Goal: Task Accomplishment & Management: Complete application form

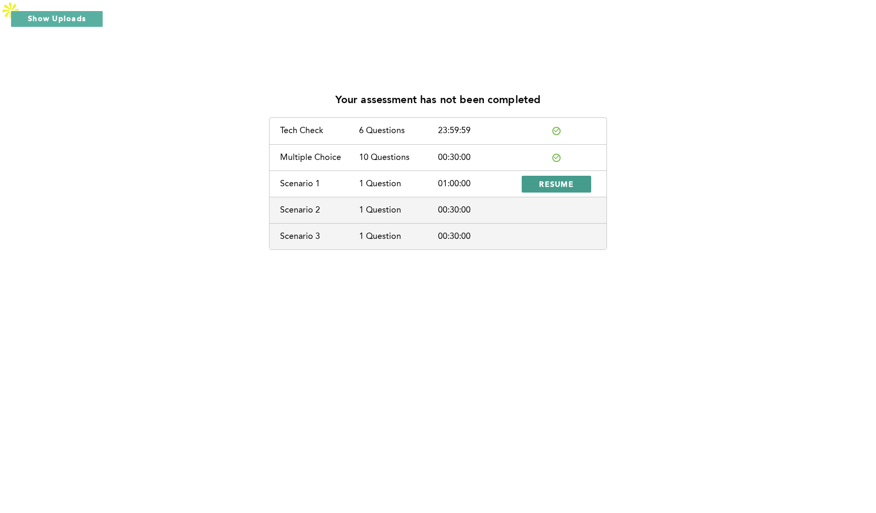
click at [541, 179] on span "RESUME" at bounding box center [556, 184] width 35 height 10
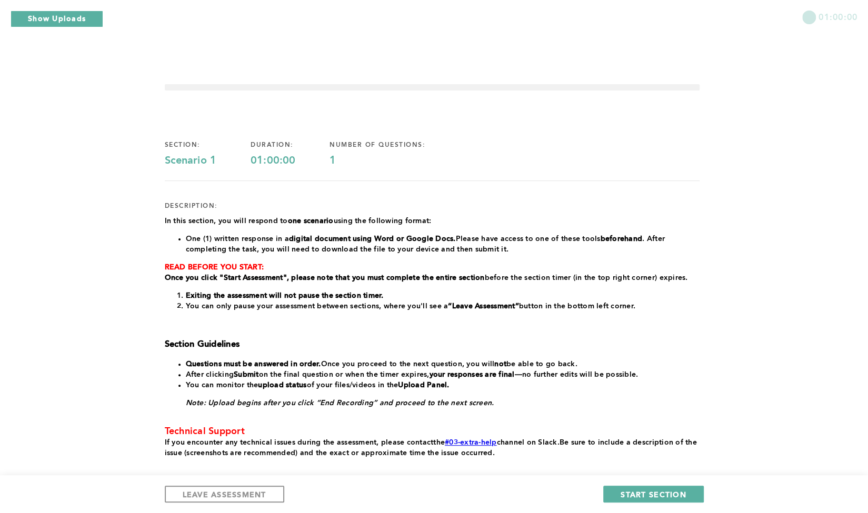
click at [41, 197] on div "01:00:00 section: Scenario 1 duration: 01:00:00 number of questions: 1 descript…" at bounding box center [434, 297] width 868 height 549
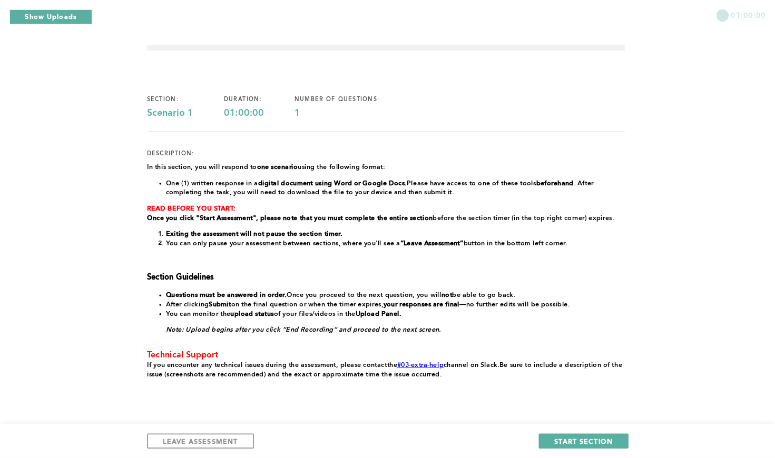
scroll to position [35, 0]
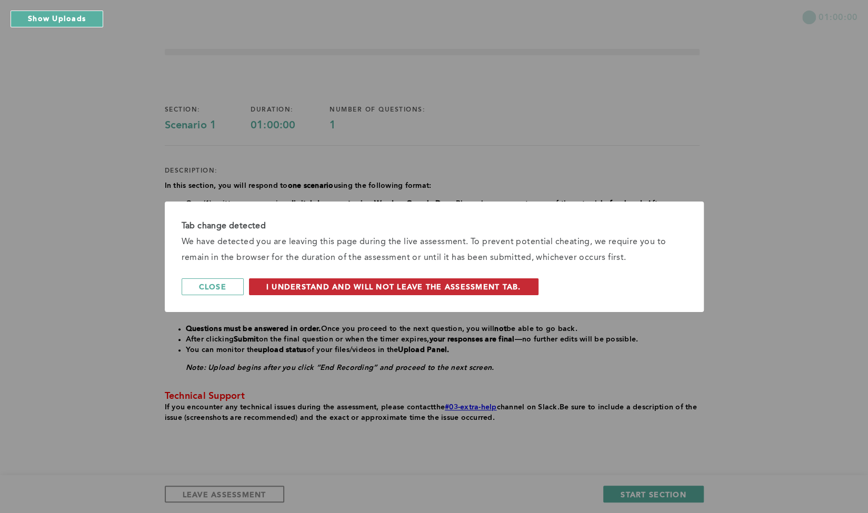
click at [283, 289] on span "I understand and will not leave the assessment tab." at bounding box center [393, 287] width 255 height 10
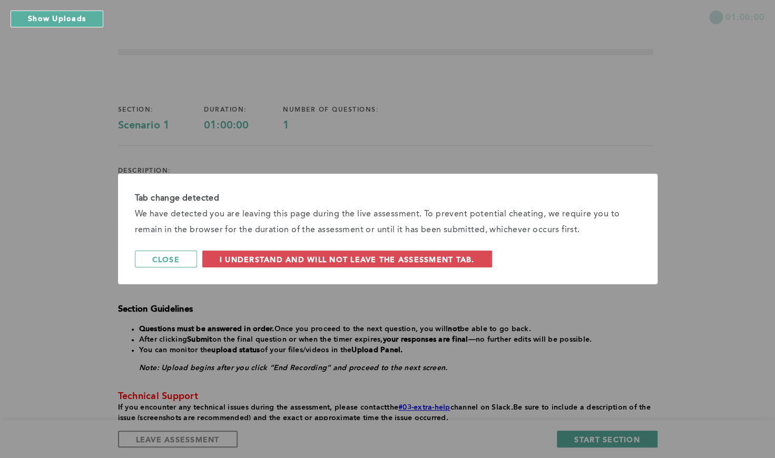
click at [580, 36] on div "Tab change detected We have detected you are leaving this page during the live …" at bounding box center [387, 229] width 775 height 458
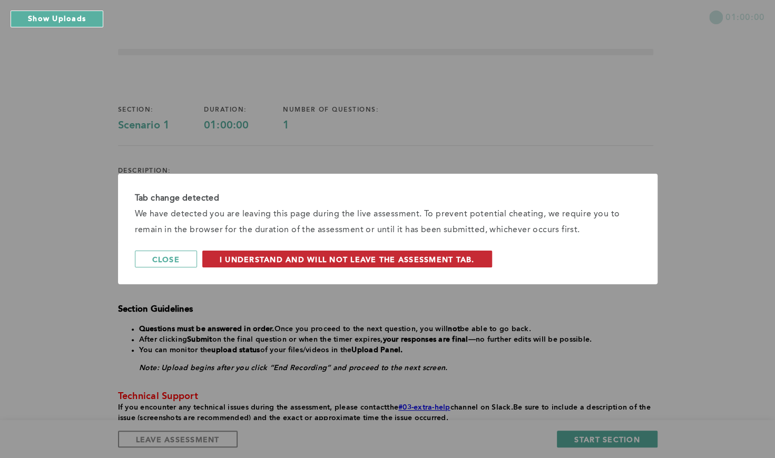
click at [220, 262] on button "I understand and will not leave the assessment tab." at bounding box center [347, 259] width 290 height 17
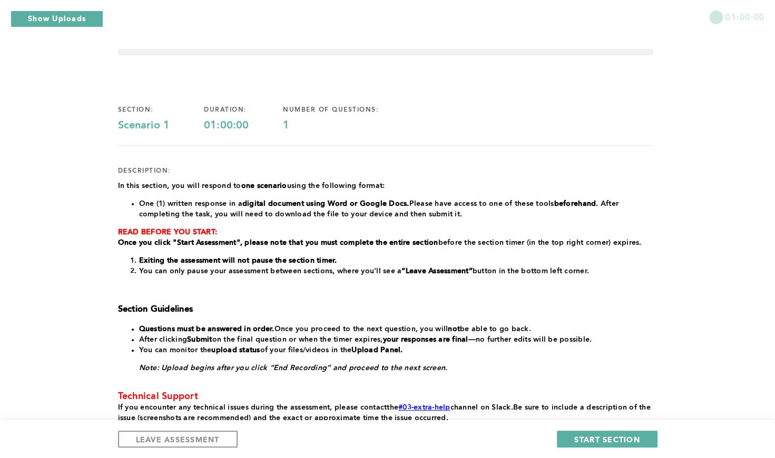
click at [55, 264] on div "01:00:00 section: Scenario 1 duration: 01:00:00 number of questions: 1 descript…" at bounding box center [387, 262] width 775 height 549
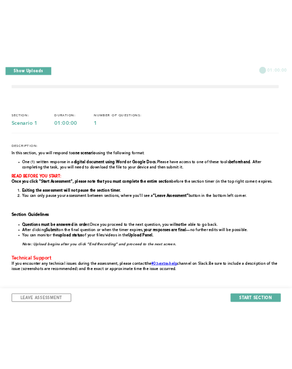
scroll to position [36, 0]
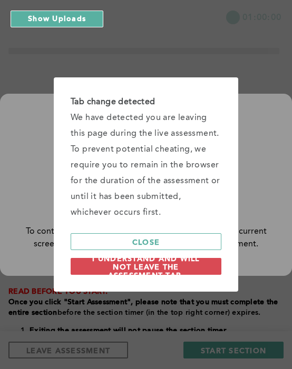
click at [207, 44] on div "Tab change detected We have detected you are leaving this page during the live …" at bounding box center [146, 184] width 292 height 369
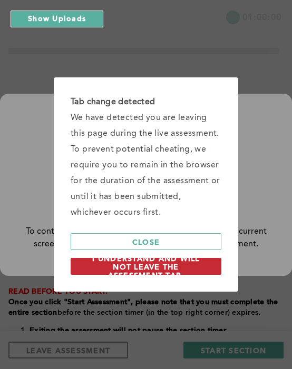
click at [156, 272] on span "I understand and will not leave the assessment tab." at bounding box center [146, 266] width 116 height 27
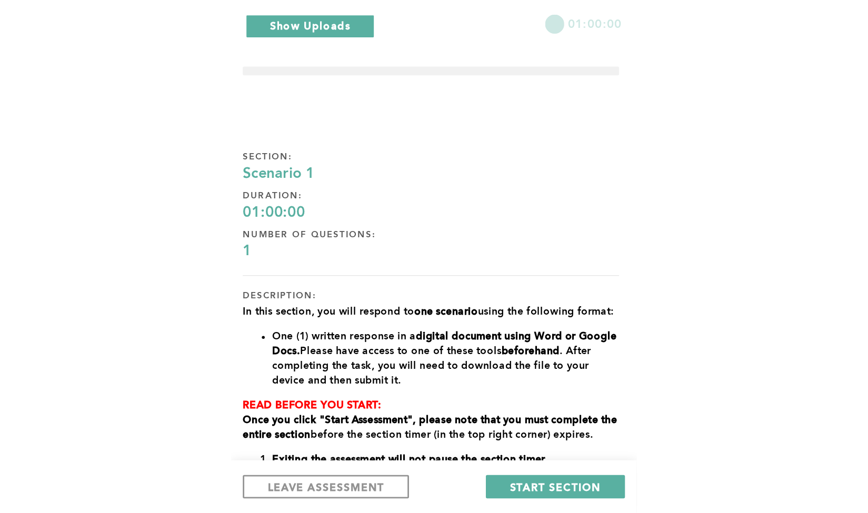
scroll to position [35, 0]
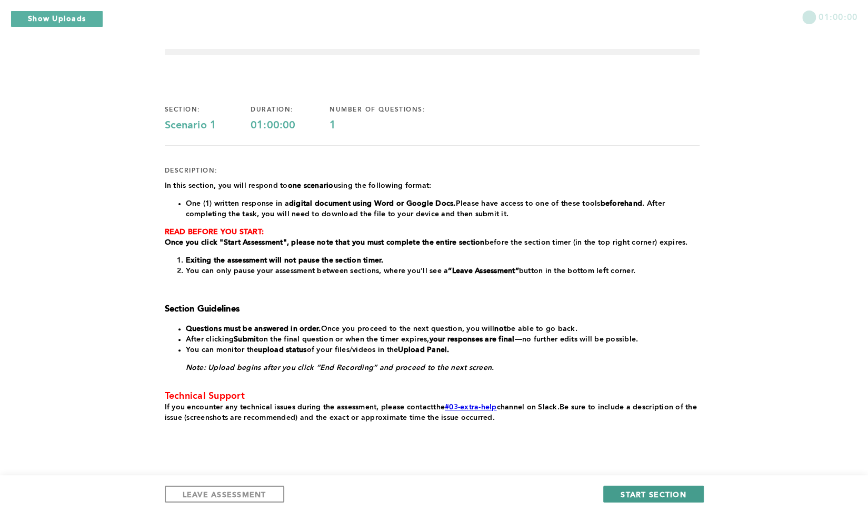
click at [655, 495] on span "START SECTION" at bounding box center [653, 495] width 65 height 10
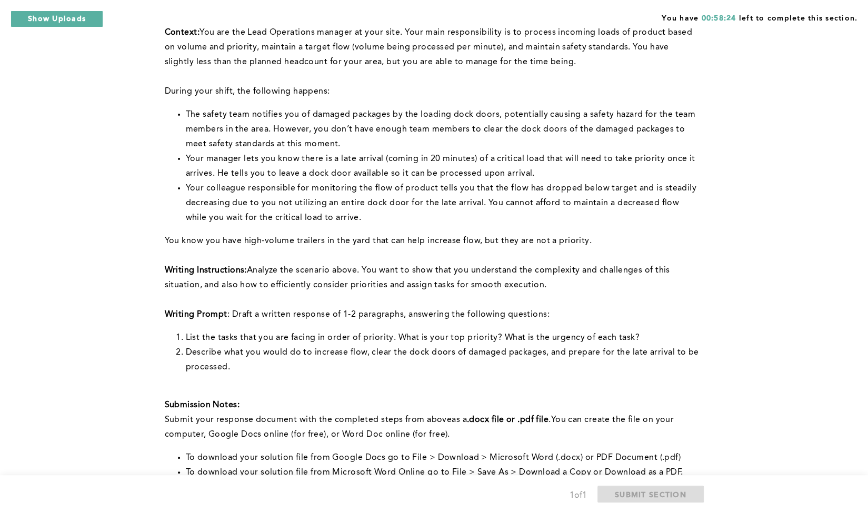
scroll to position [121, 0]
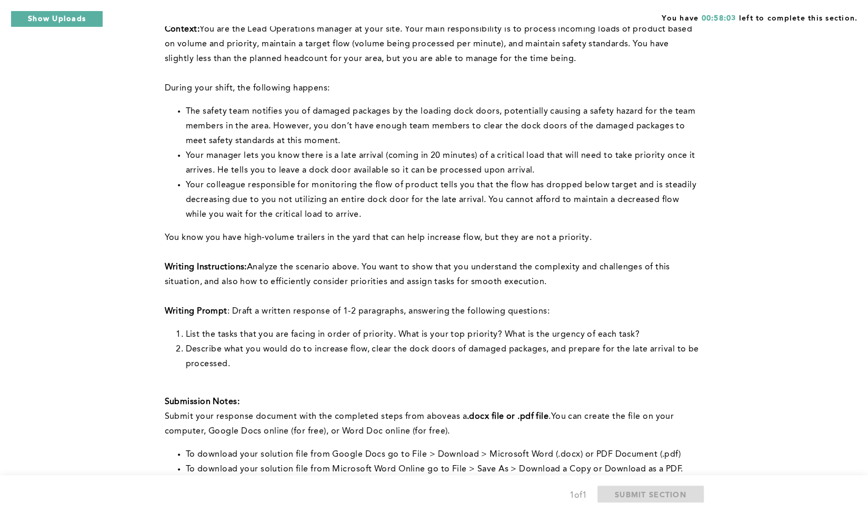
drag, startPoint x: 868, startPoint y: 265, endPoint x: 864, endPoint y: 293, distance: 28.2
click at [864, 293] on div "You have 00:58:03 left to complete this section. Q1 Context: You are the Lead O…" at bounding box center [434, 303] width 868 height 803
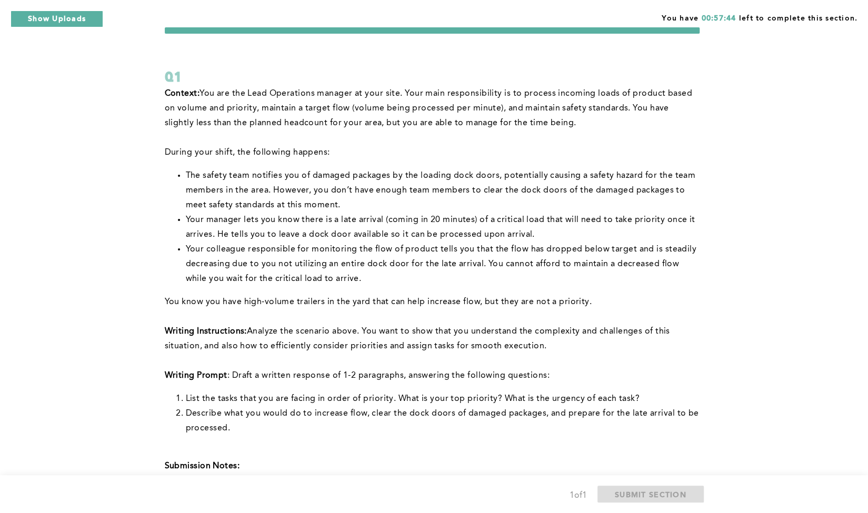
scroll to position [58, 0]
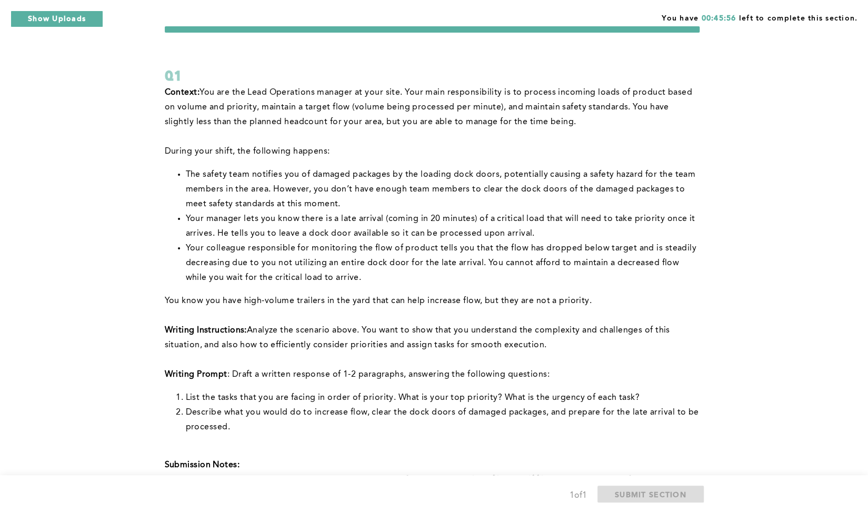
click at [68, 115] on div "You have 00:45:56 left to complete this section. Q1 Context: You are the Lead O…" at bounding box center [434, 366] width 868 height 803
click at [11, 370] on div "You have 00:44:49 left to complete this section. Q1 Context: You are the Lead O…" at bounding box center [434, 366] width 868 height 803
click at [178, 326] on span "Analyze the scenario above. You want to show that you understand the complexity…" at bounding box center [419, 337] width 508 height 23
click at [197, 246] on li "Your colleague responsible for monitoring the flow of product tells you that th…" at bounding box center [443, 263] width 514 height 44
click at [133, 274] on div "You have 00:31:57 left to complete this section. Q1 Context: You are the Lead O…" at bounding box center [434, 366] width 868 height 803
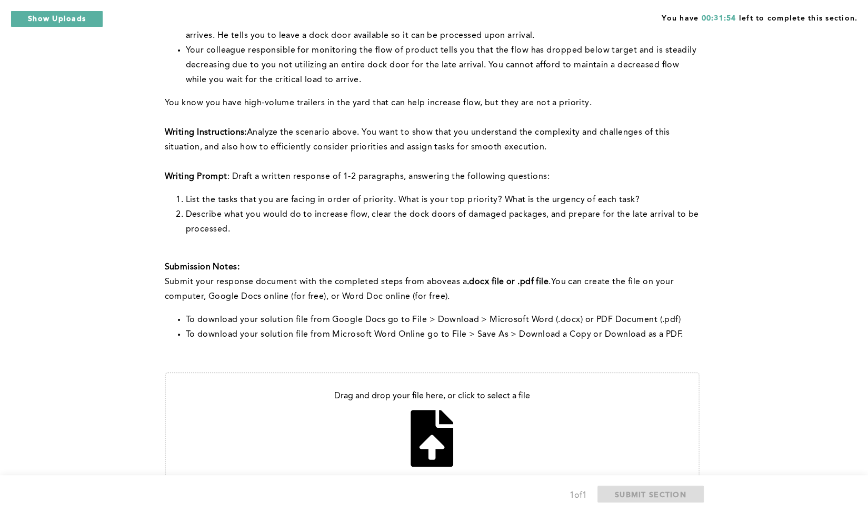
scroll to position [290, 0]
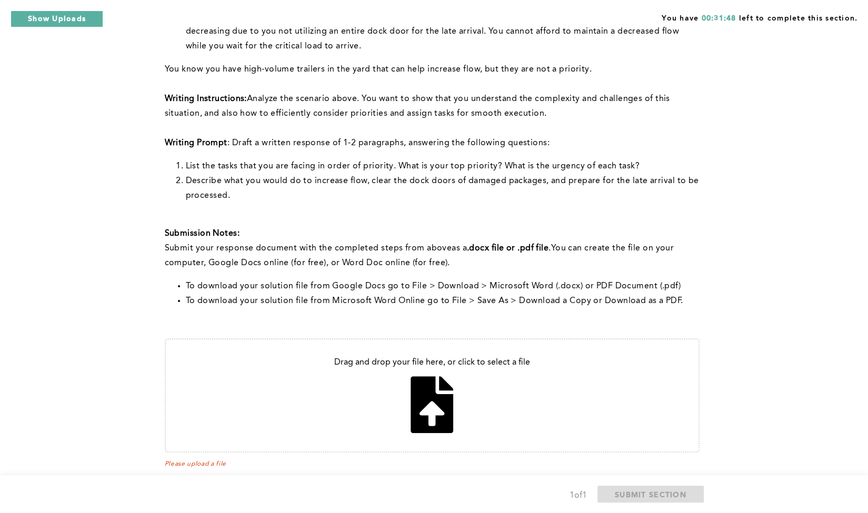
click at [422, 374] on input "file" at bounding box center [432, 396] width 533 height 112
type input "C:\fakepath\As a Lead Operations Manager.docx"
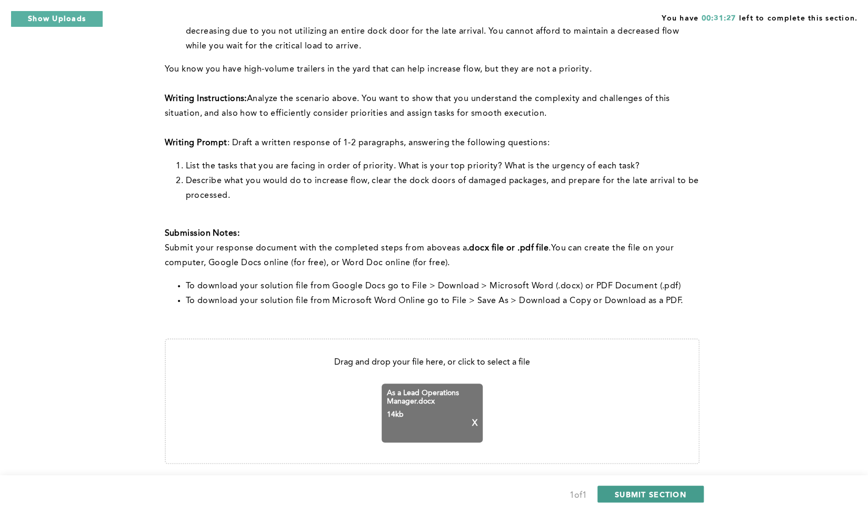
click at [663, 492] on span "SUBMIT SECTION" at bounding box center [651, 495] width 72 height 10
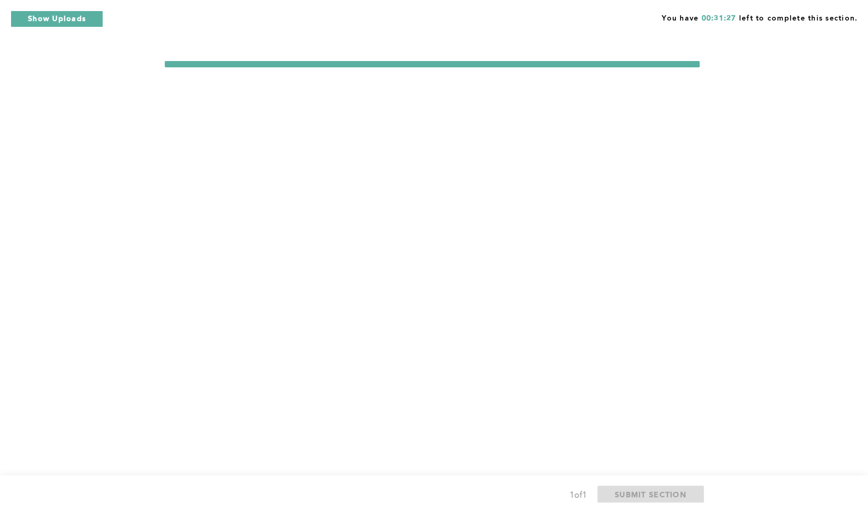
scroll to position [0, 0]
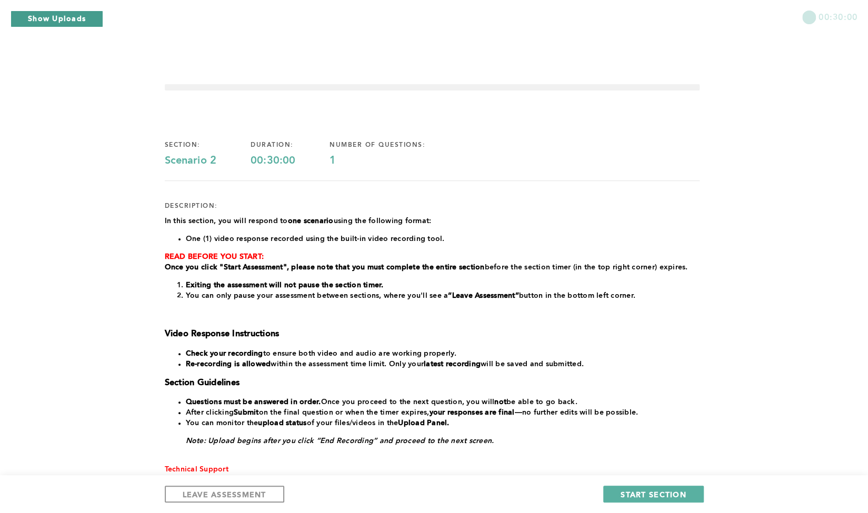
click at [47, 12] on button "Show Uploads" at bounding box center [57, 19] width 93 height 17
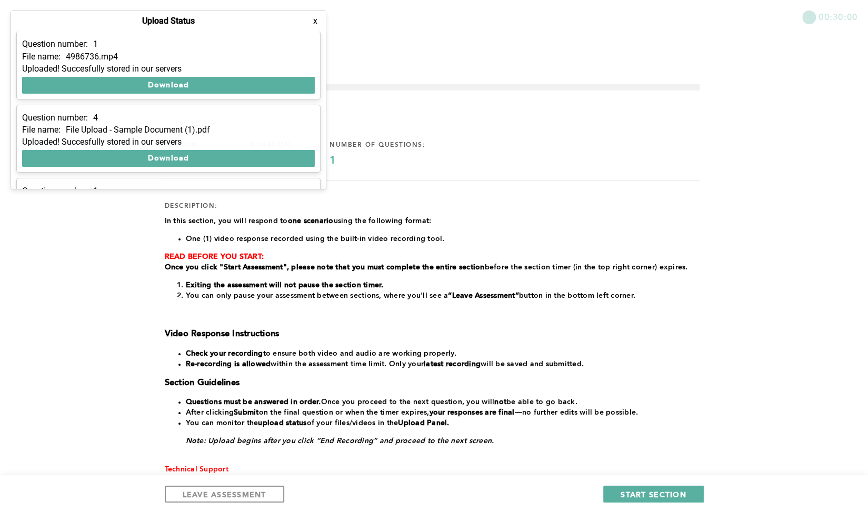
click at [76, 193] on div "00:30:00 section: Scenario 2 duration: 00:30:00 number of questions: 1 descript…" at bounding box center [434, 316] width 868 height 587
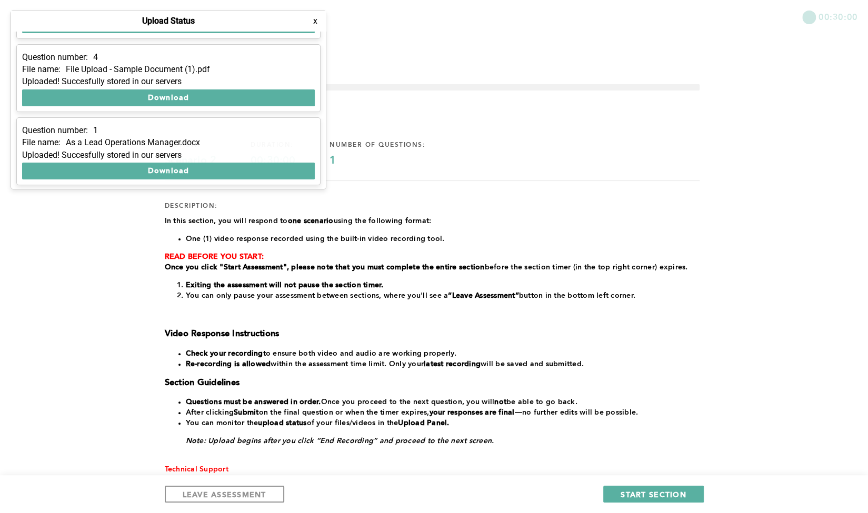
click at [315, 17] on button "x" at bounding box center [315, 21] width 11 height 11
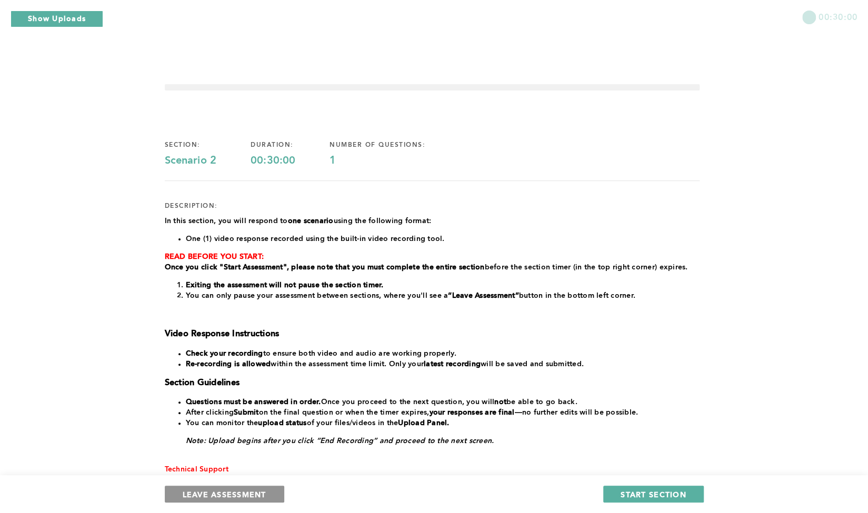
click at [221, 494] on span "LEAVE ASSESSMENT" at bounding box center [225, 495] width 84 height 10
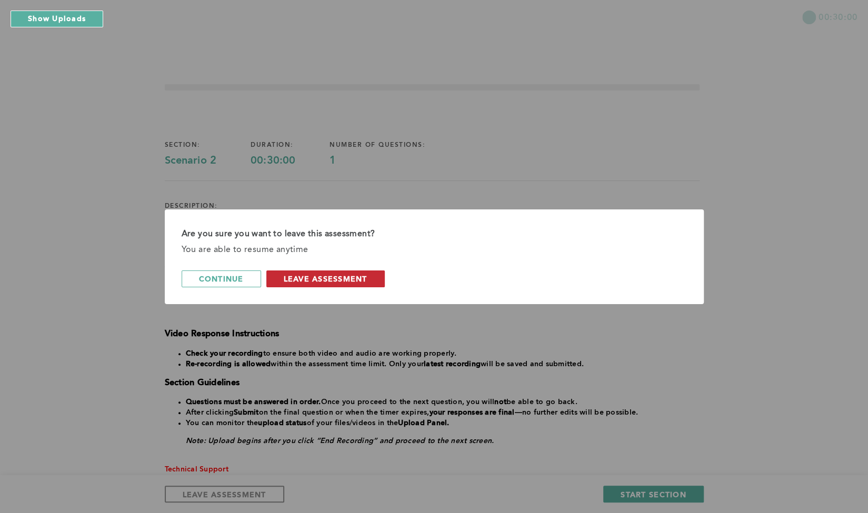
click at [284, 275] on button "leave assessment" at bounding box center [325, 279] width 118 height 17
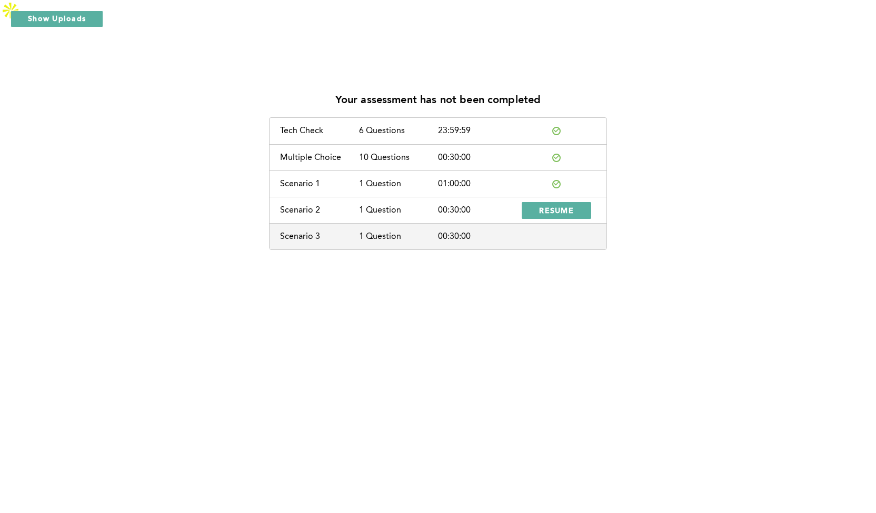
click at [218, 284] on div "Your assessment has not been completed Tech Check 6 Questions 23:59:59 Multiple…" at bounding box center [438, 279] width 876 height 513
click at [551, 205] on span "RESUME" at bounding box center [556, 210] width 35 height 10
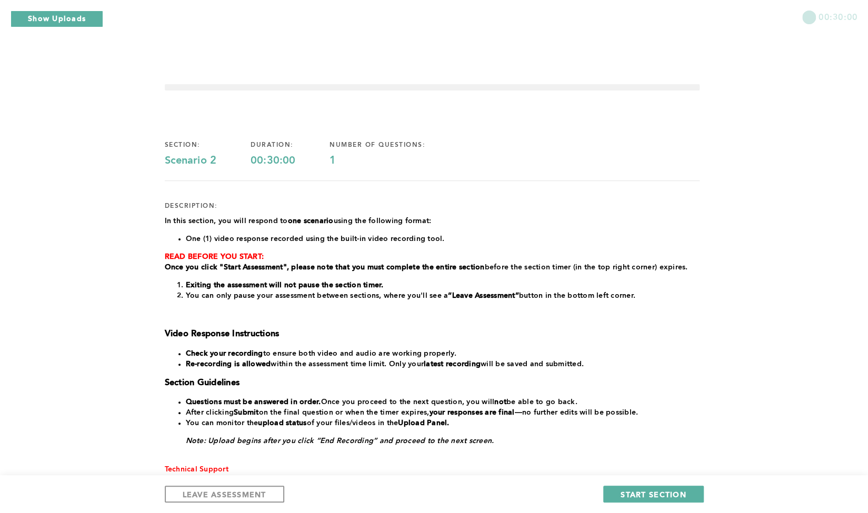
click at [85, 270] on div "00:30:00 section: Scenario 2 duration: 00:30:00 number of questions: 1 descript…" at bounding box center [434, 316] width 868 height 587
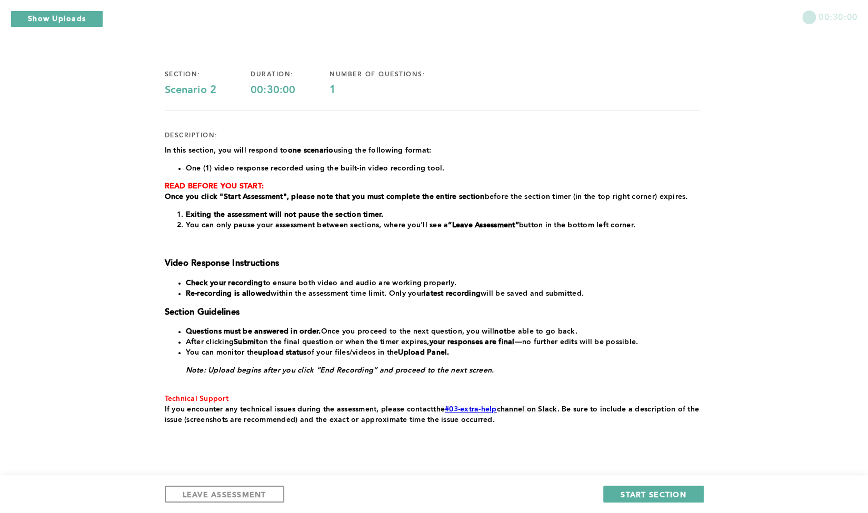
scroll to position [73, 0]
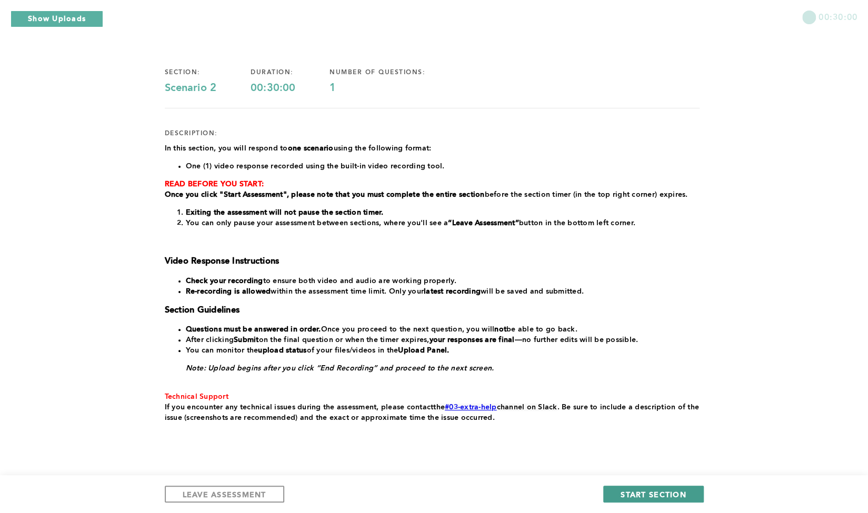
click at [630, 492] on span "START SECTION" at bounding box center [653, 495] width 65 height 10
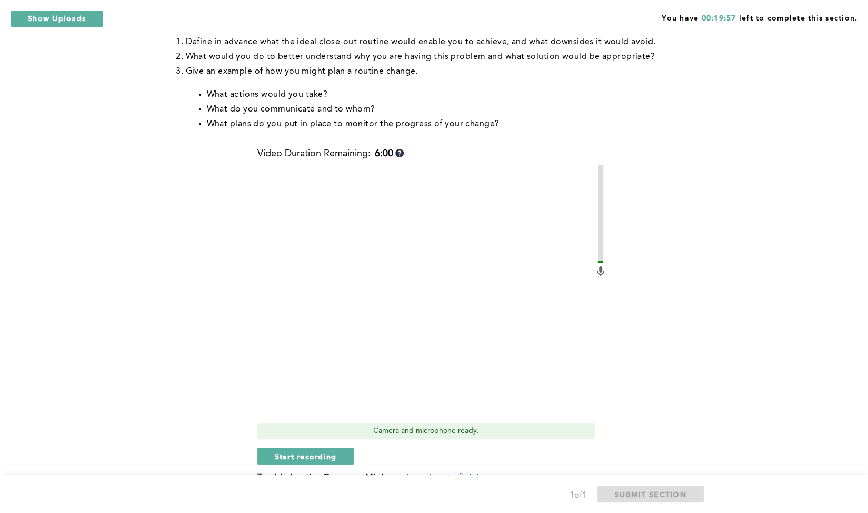
scroll to position [250, 0]
click at [714, 179] on div "You have 00:19:55 left to complete this section. Q1 Context: You’ve established…" at bounding box center [434, 170] width 868 height 794
click at [664, 175] on div "Context: You’ve established a routine of closing out your shift twenty minutes …" at bounding box center [432, 195] width 535 height 605
click at [263, 448] on button "Start recording" at bounding box center [306, 456] width 97 height 17
click at [263, 448] on button "Stop recording" at bounding box center [306, 456] width 96 height 17
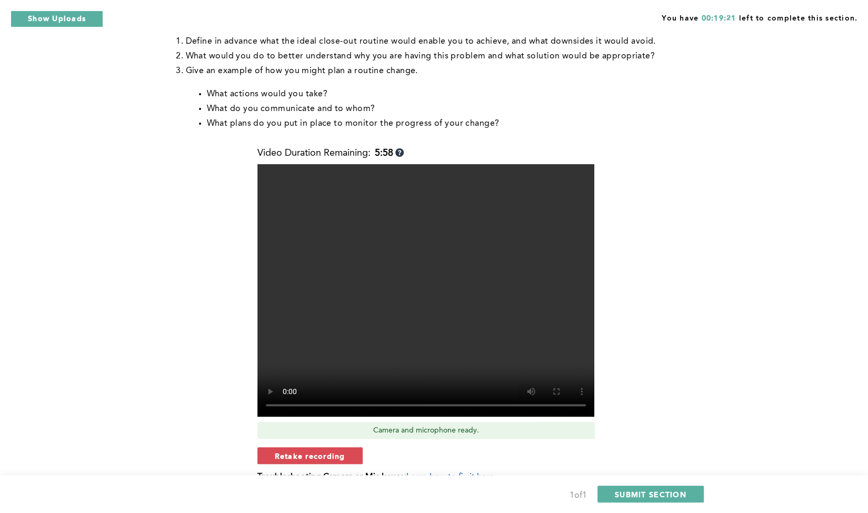
click at [263, 448] on button "Retake recording" at bounding box center [310, 456] width 105 height 17
click at [482, 487] on span "Yes, retake video" at bounding box center [460, 492] width 71 height 10
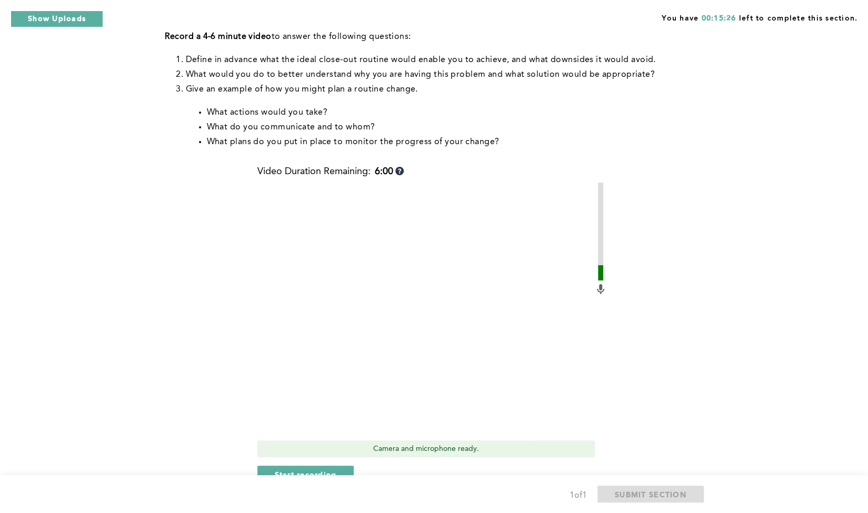
scroll to position [229, 0]
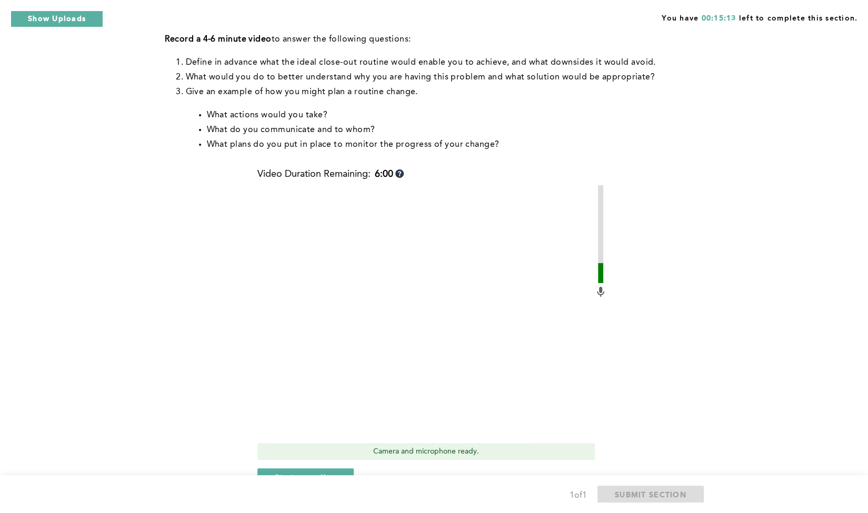
click at [660, 137] on li "What plans do you put in place to monitor the progress of your change?" at bounding box center [453, 144] width 493 height 15
click at [310, 472] on span "Start recording" at bounding box center [306, 477] width 62 height 10
click at [310, 472] on span "Stop recording" at bounding box center [306, 477] width 62 height 10
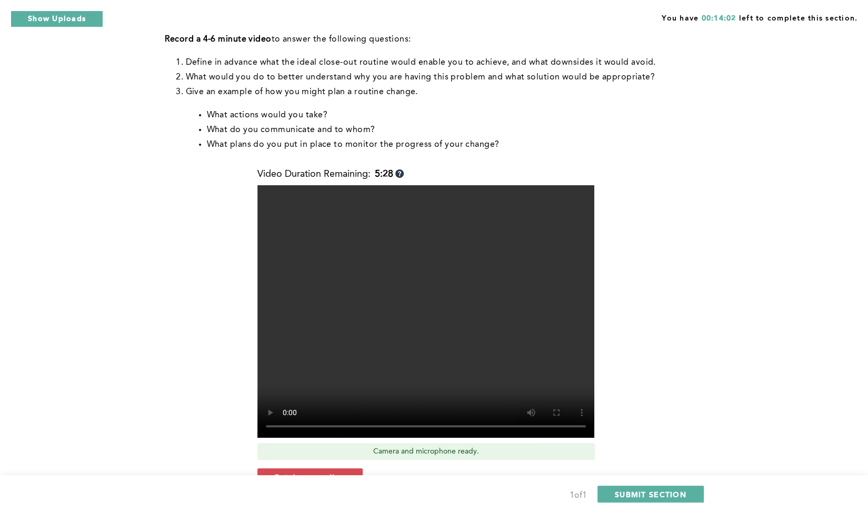
click at [310, 472] on span "Retake recording" at bounding box center [310, 477] width 71 height 10
click at [182, 423] on div "Context: You’ve established a routine of closing out your shift twenty minutes …" at bounding box center [432, 234] width 535 height 640
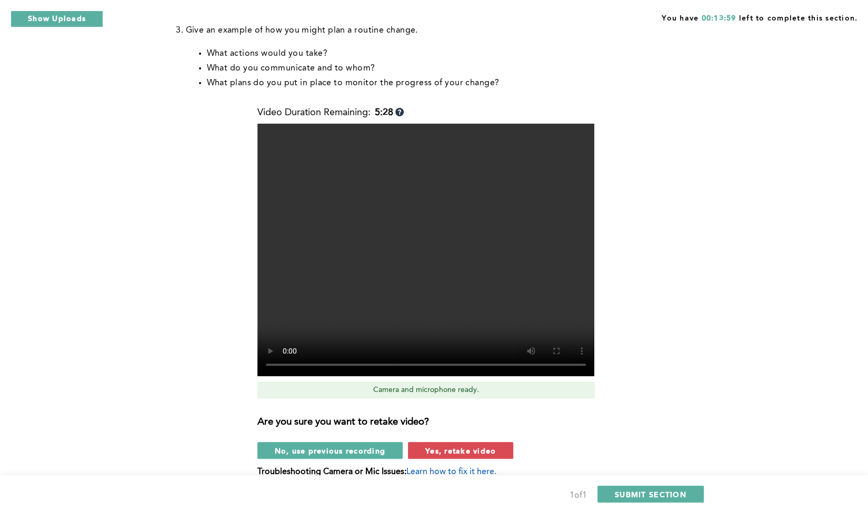
scroll to position [292, 0]
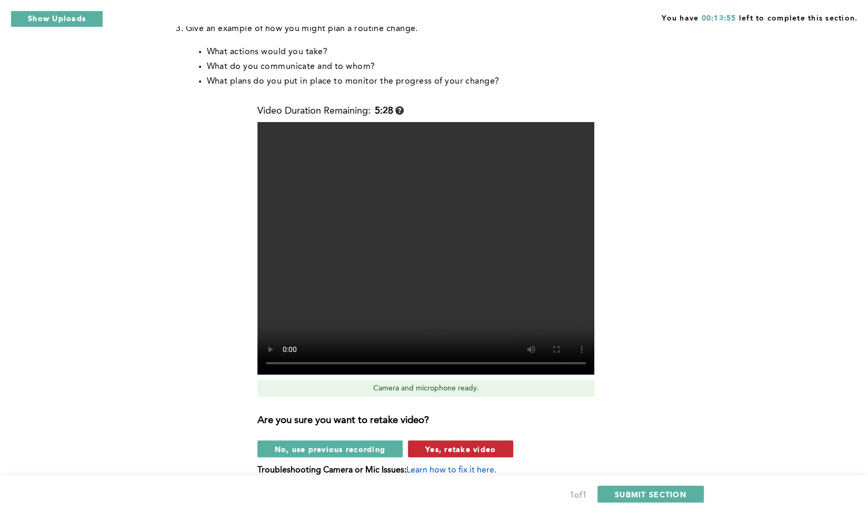
click at [458, 444] on span "Yes, retake video" at bounding box center [460, 449] width 71 height 10
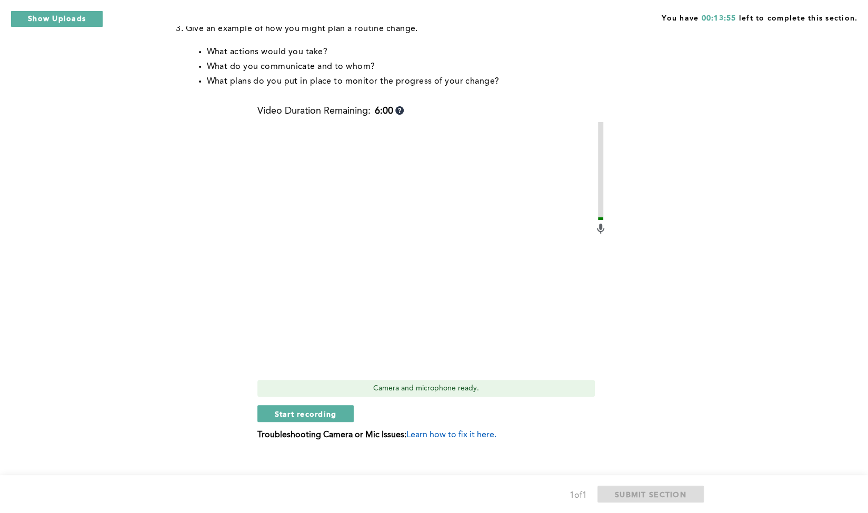
scroll to position [280, 0]
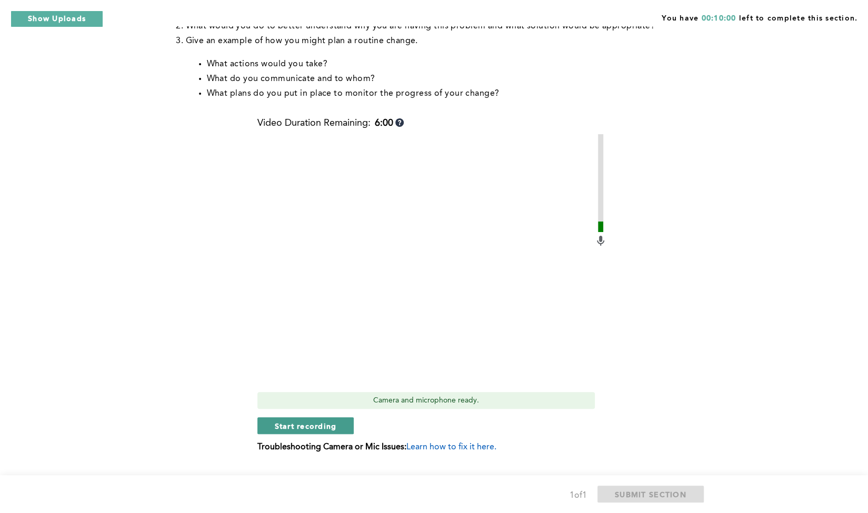
click at [331, 421] on span "Start recording" at bounding box center [306, 426] width 62 height 10
click at [331, 421] on span "Stop recording" at bounding box center [306, 426] width 62 height 10
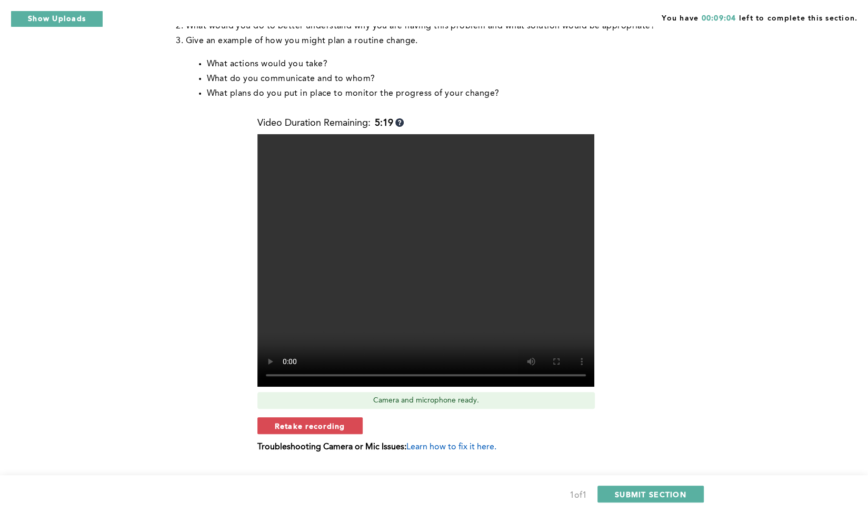
click at [331, 421] on span "Retake recording" at bounding box center [310, 426] width 71 height 10
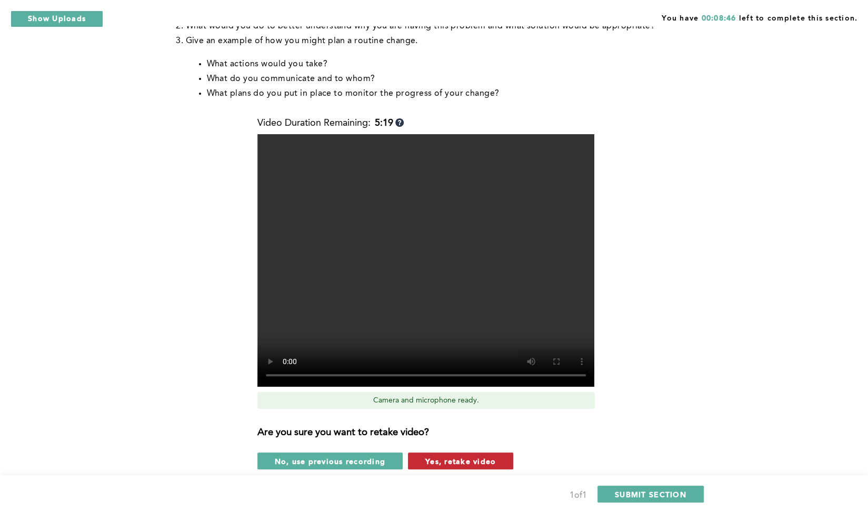
click at [471, 453] on button "Yes, retake video" at bounding box center [460, 461] width 105 height 17
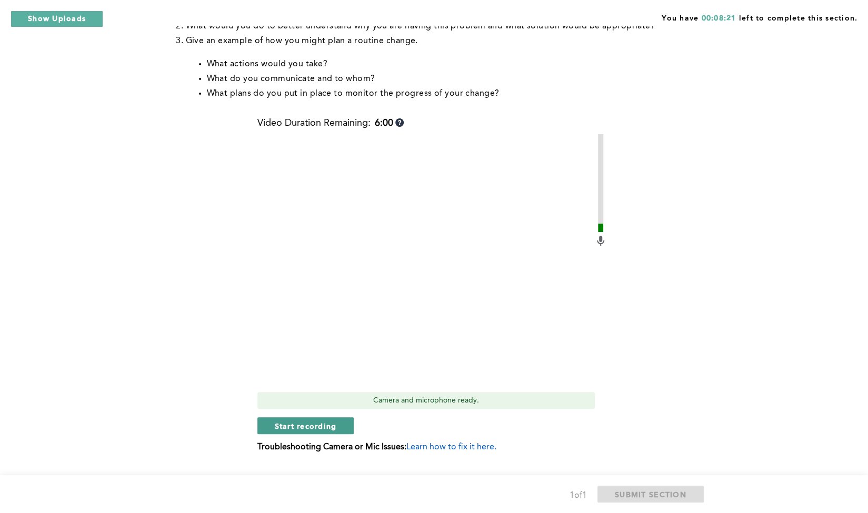
click at [300, 421] on span "Start recording" at bounding box center [306, 426] width 62 height 10
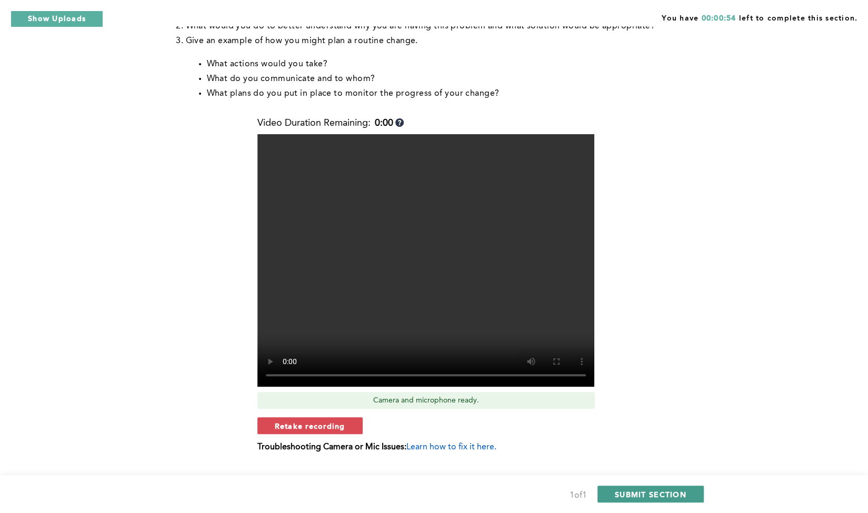
click at [642, 490] on span "SUBMIT SECTION" at bounding box center [651, 495] width 72 height 10
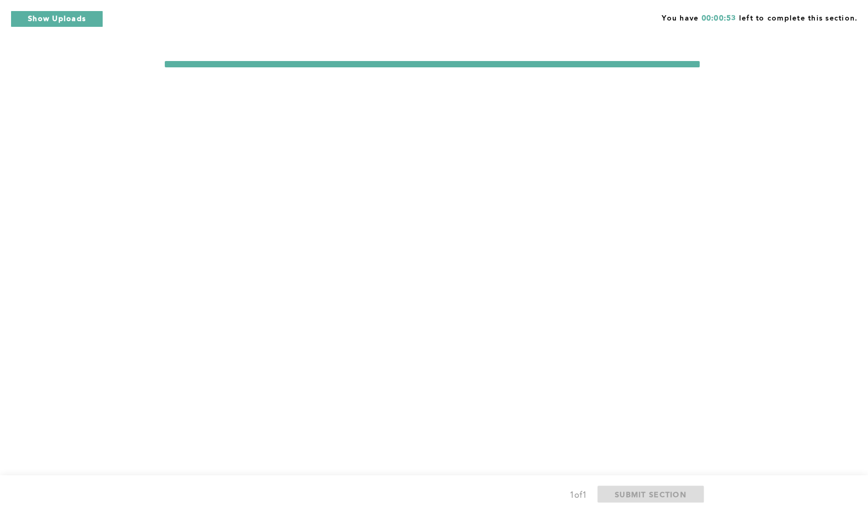
scroll to position [0, 0]
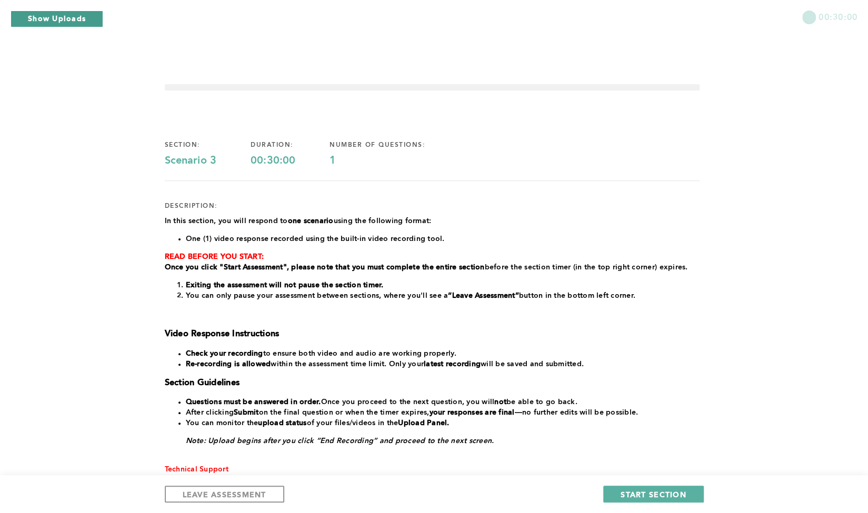
click at [80, 17] on button "Show Uploads" at bounding box center [57, 19] width 93 height 17
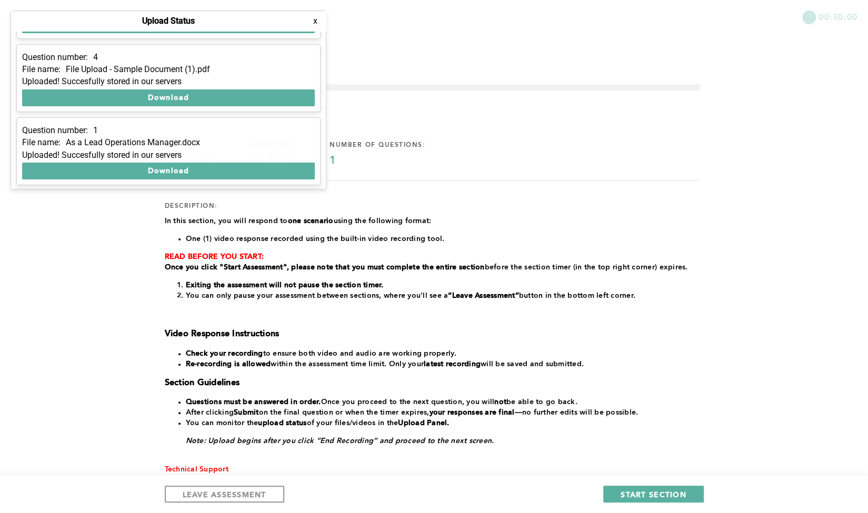
click at [326, 128] on div "Upload Status x Question number: 1 File name: 4986736.mp4 Uploaded! Succesfully…" at bounding box center [169, 100] width 316 height 179
click at [324, 126] on div "Question number: 1 File name: 4986736.mp4 Uploaded! Succesfully stored in our s…" at bounding box center [168, 110] width 315 height 158
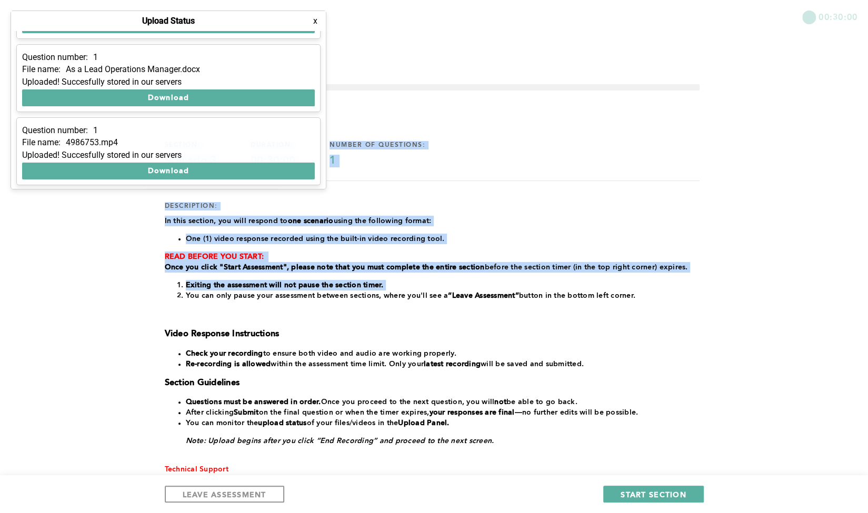
drag, startPoint x: 32, startPoint y: 270, endPoint x: 326, endPoint y: 29, distance: 380.6
click at [326, 29] on div "00:30:00 section: Scenario 3 duration: 00:30:00 number of questions: 1 descript…" at bounding box center [434, 316] width 868 height 587
click at [316, 24] on button "x" at bounding box center [315, 21] width 11 height 11
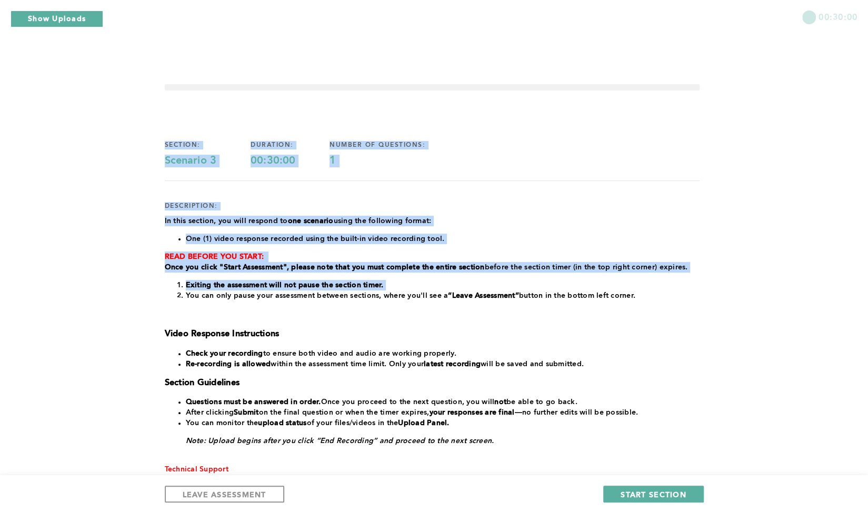
click at [92, 207] on div "00:30:00 section: Scenario 3 duration: 00:30:00 number of questions: 1 descript…" at bounding box center [434, 316] width 868 height 587
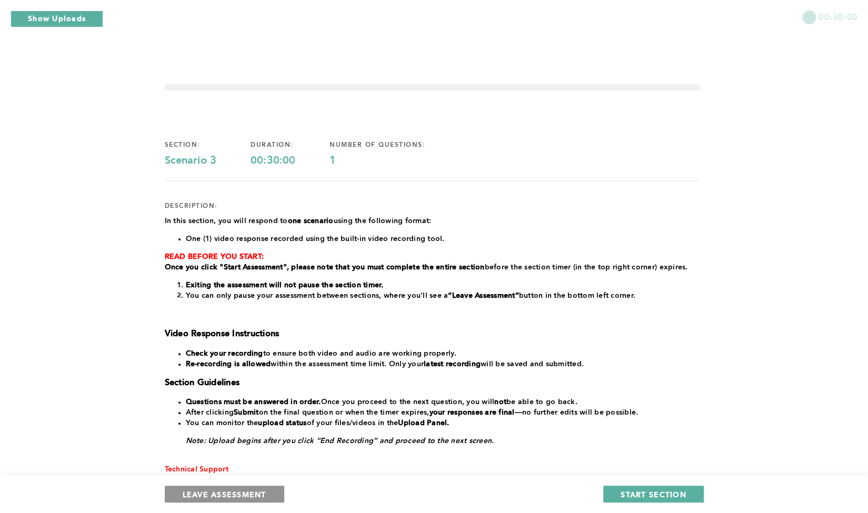
click at [229, 493] on span "LEAVE ASSESSMENT" at bounding box center [225, 495] width 84 height 10
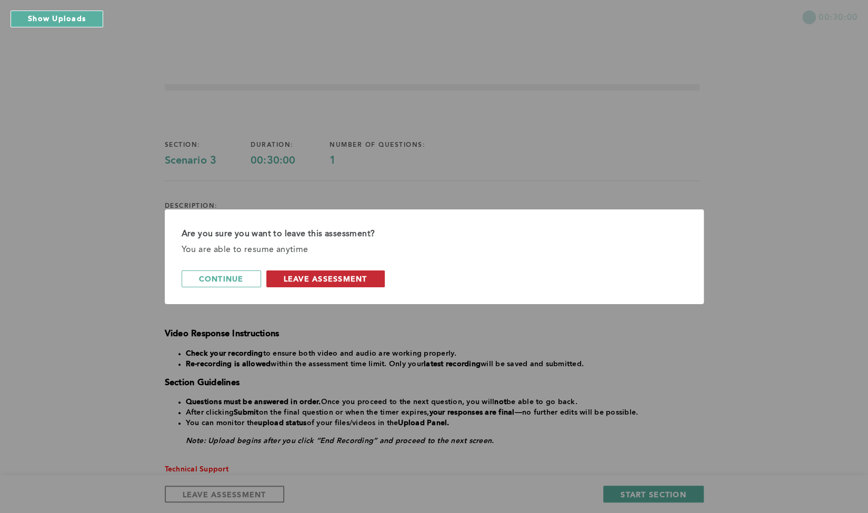
click at [338, 284] on button "leave assessment" at bounding box center [325, 279] width 118 height 17
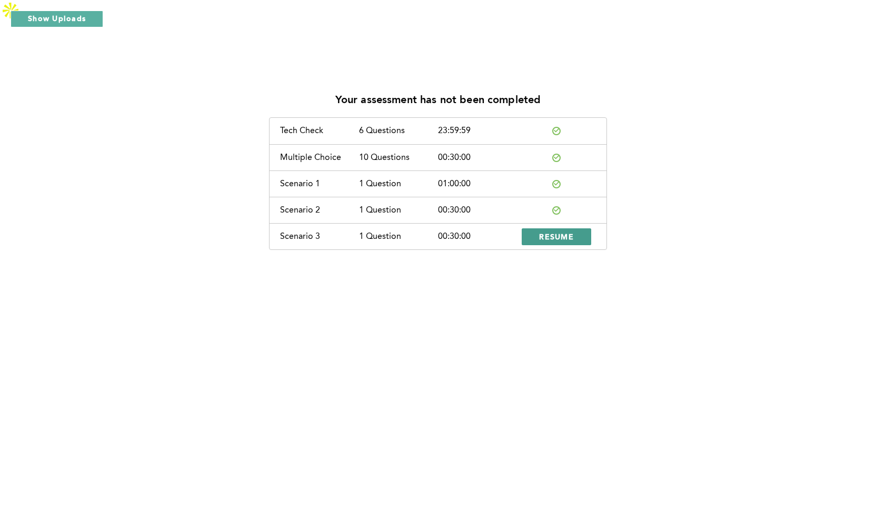
click at [561, 232] on span "RESUME" at bounding box center [556, 237] width 35 height 10
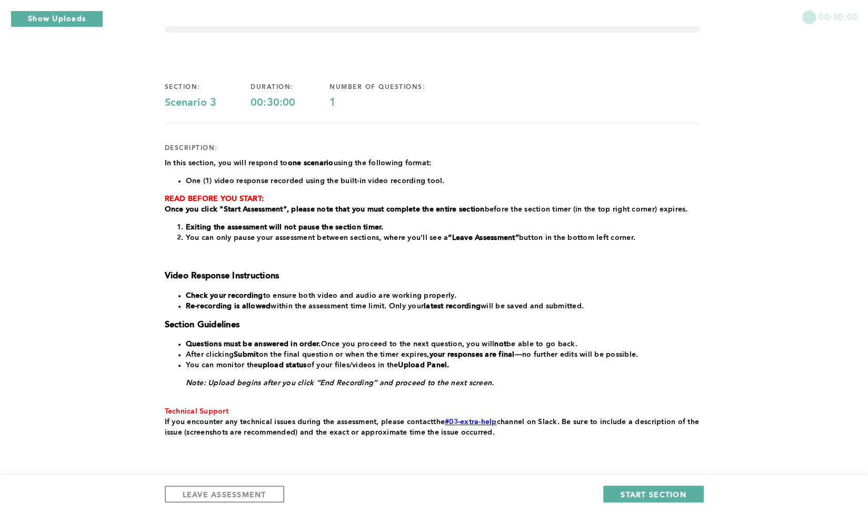
scroll to position [69, 0]
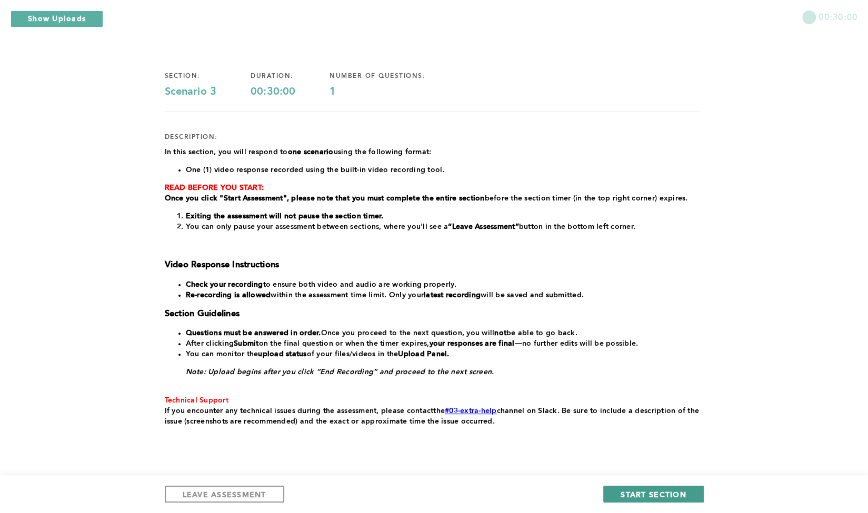
click at [628, 494] on span "START SECTION" at bounding box center [653, 495] width 65 height 10
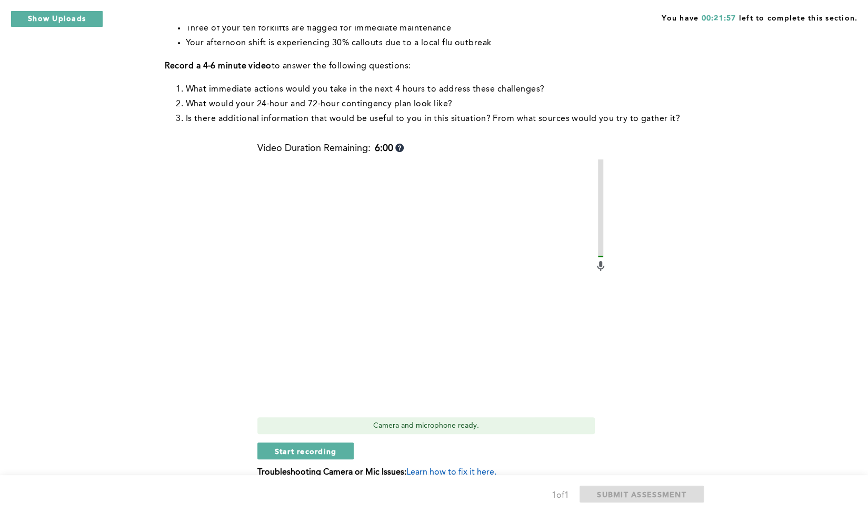
scroll to position [206, 0]
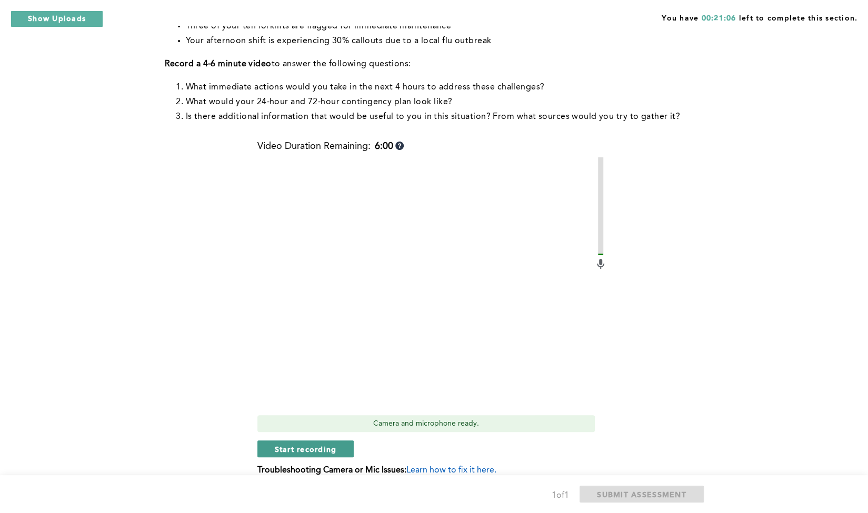
click at [334, 444] on span "Start recording" at bounding box center [306, 449] width 62 height 10
click at [334, 444] on span "Stop recording" at bounding box center [306, 449] width 62 height 10
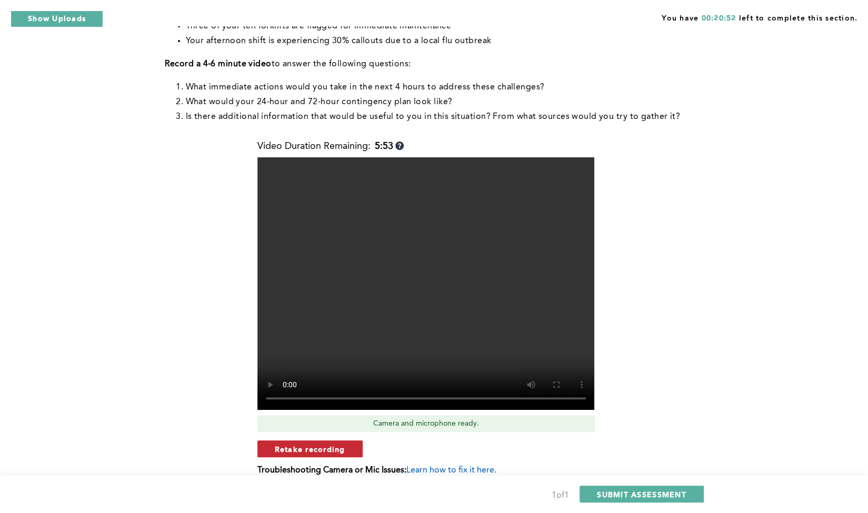
click at [302, 444] on span "Retake recording" at bounding box center [310, 449] width 71 height 10
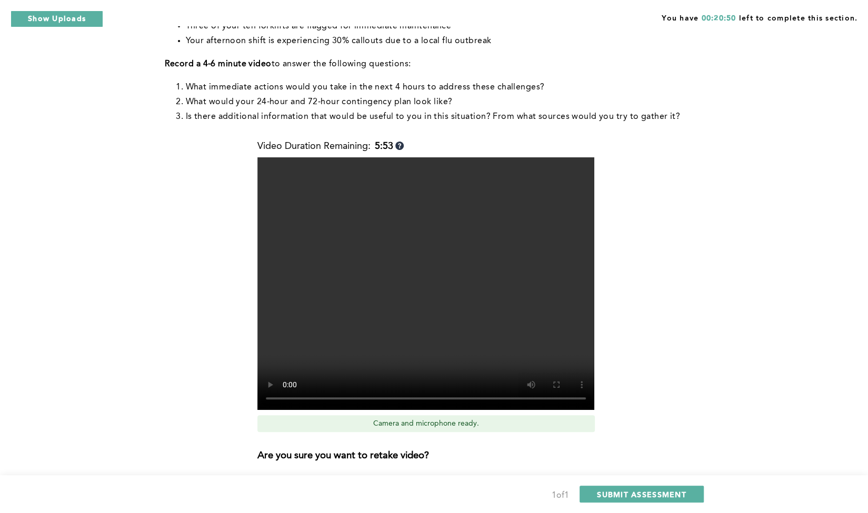
click at [456, 480] on span "Yes, retake video" at bounding box center [460, 485] width 71 height 10
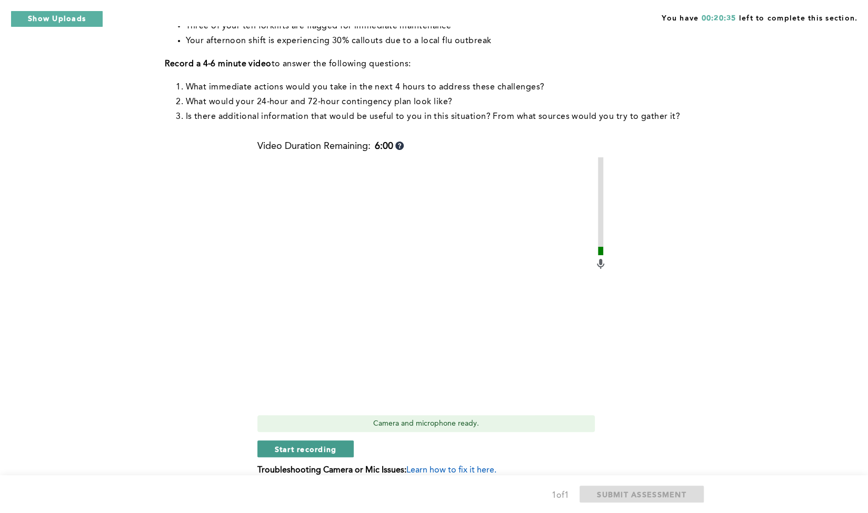
click at [302, 444] on span "Start recording" at bounding box center [306, 449] width 62 height 10
click at [302, 444] on span "Stop recording" at bounding box center [306, 449] width 62 height 10
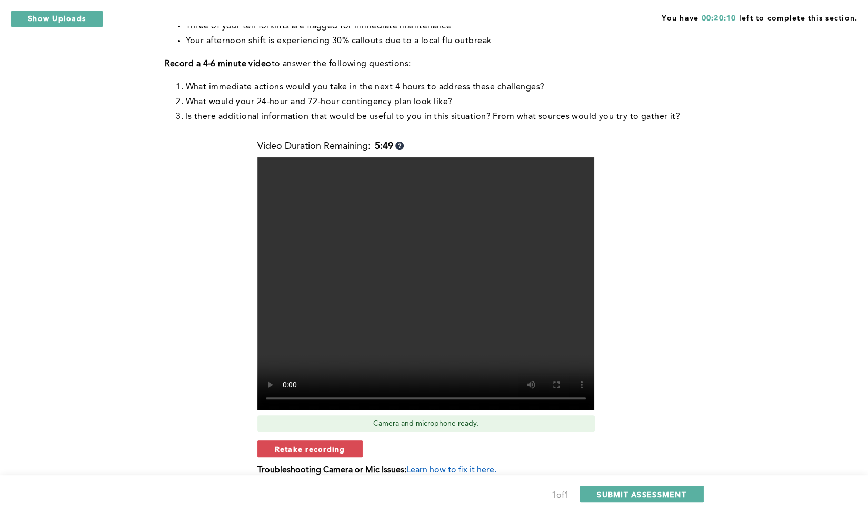
click at [302, 444] on span "Retake recording" at bounding box center [310, 449] width 71 height 10
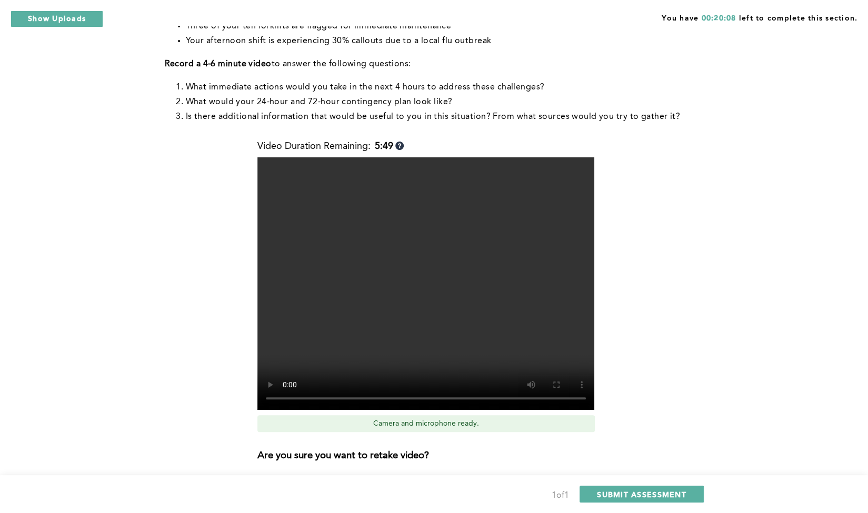
click at [472, 480] on span "Yes, retake video" at bounding box center [460, 485] width 71 height 10
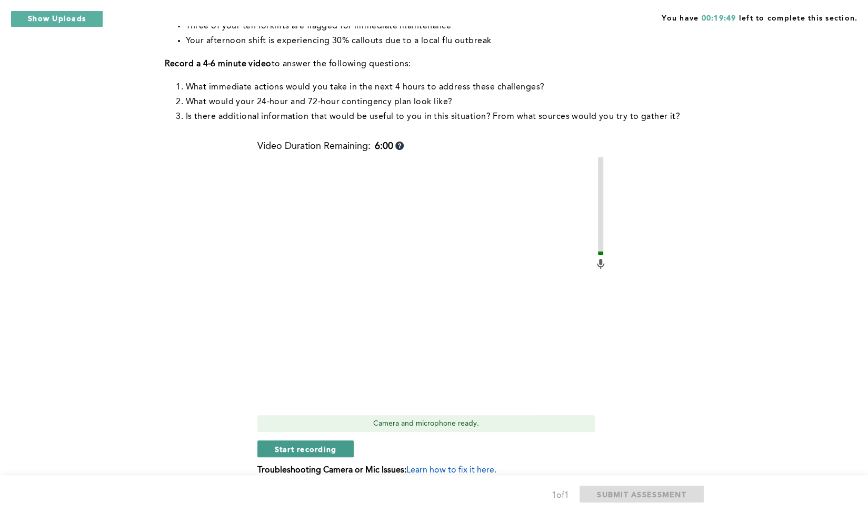
click at [311, 441] on button "Start recording" at bounding box center [306, 449] width 97 height 17
click at [311, 444] on span "Stop recording" at bounding box center [306, 449] width 62 height 10
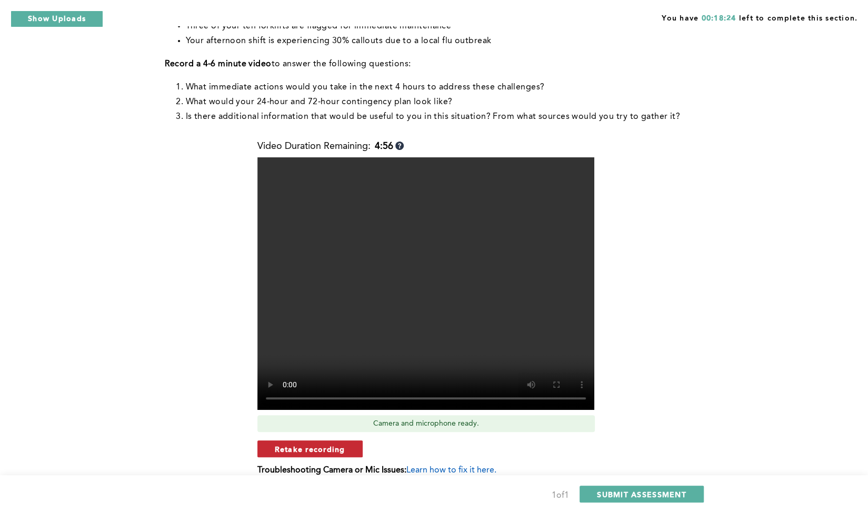
click at [310, 444] on span "Retake recording" at bounding box center [310, 449] width 71 height 10
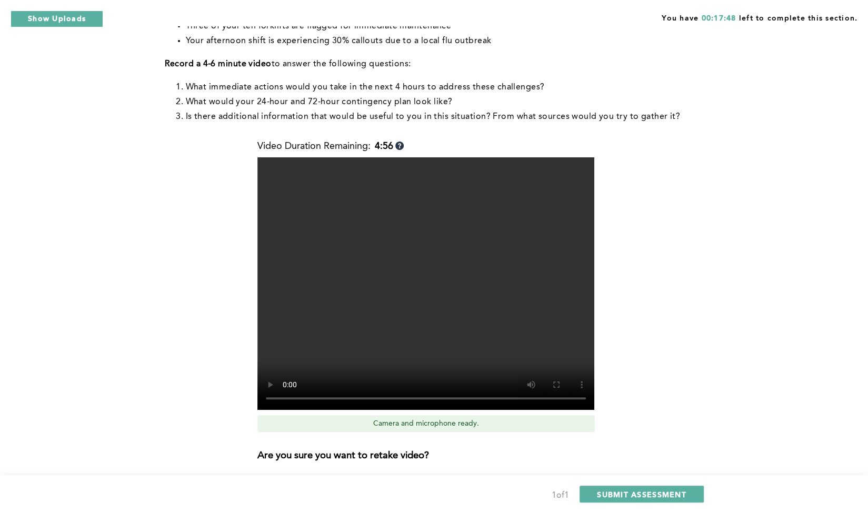
click at [458, 480] on span "Yes, retake video" at bounding box center [460, 485] width 71 height 10
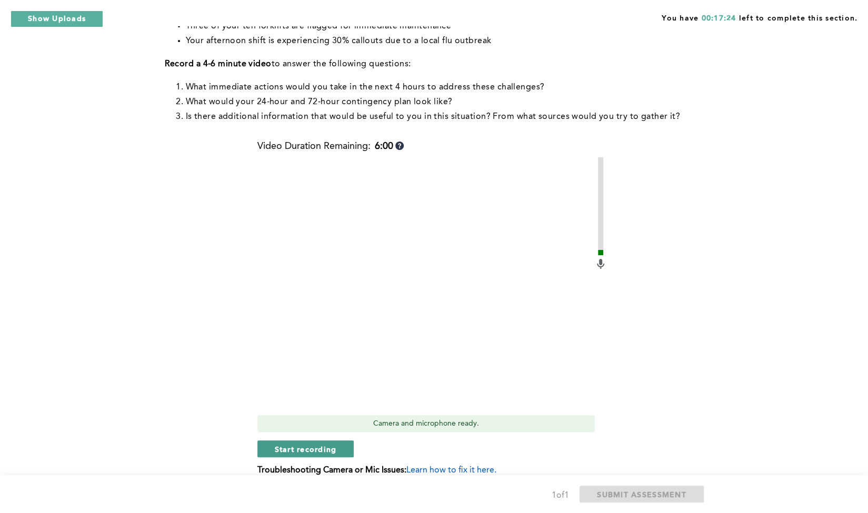
click at [320, 444] on span "Start recording" at bounding box center [306, 449] width 62 height 10
click at [299, 441] on button "Stop recording" at bounding box center [306, 449] width 96 height 17
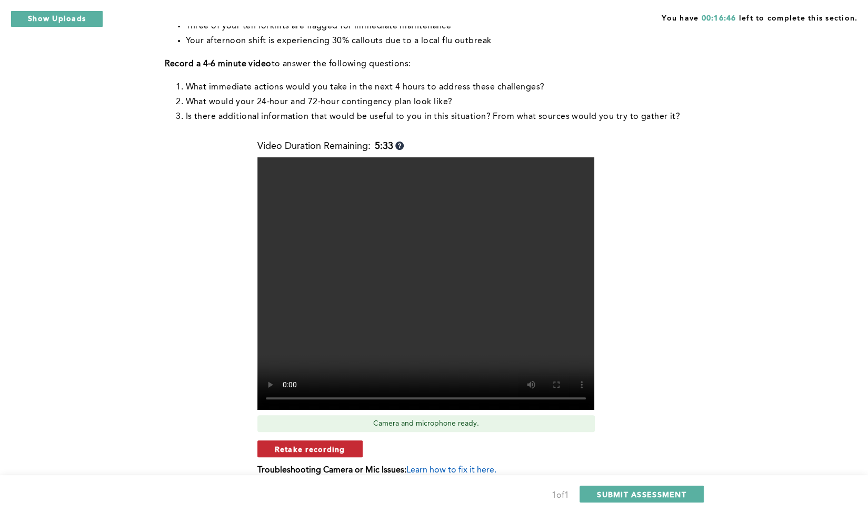
click at [298, 444] on span "Retake recording" at bounding box center [310, 449] width 71 height 10
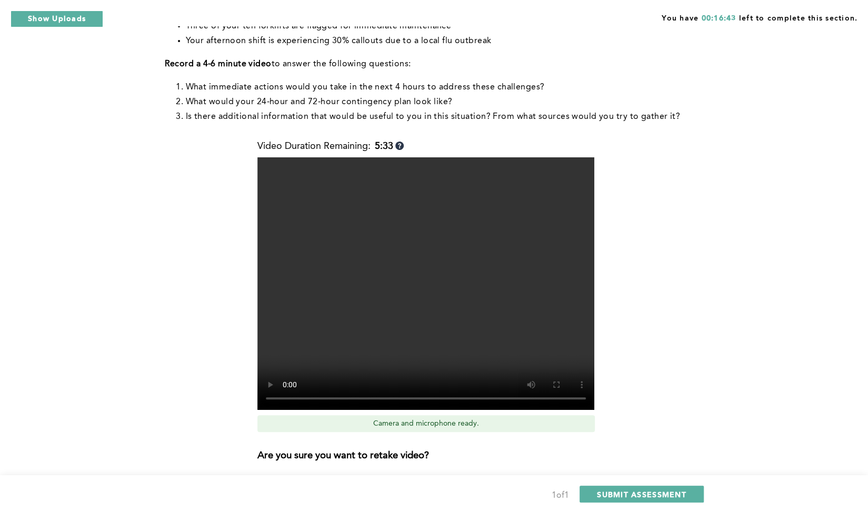
click at [441, 480] on span "Yes, retake video" at bounding box center [460, 485] width 71 height 10
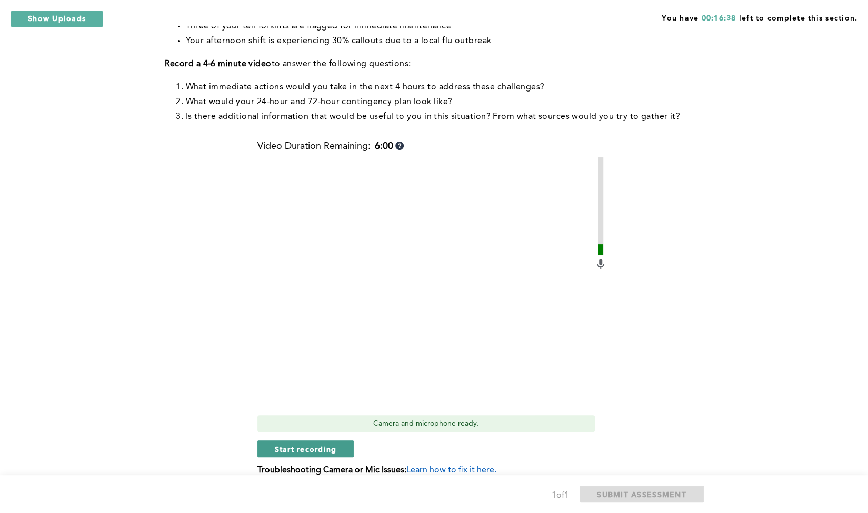
click at [311, 444] on span "Start recording" at bounding box center [306, 449] width 62 height 10
click at [311, 444] on span "Stop recording" at bounding box center [306, 449] width 62 height 10
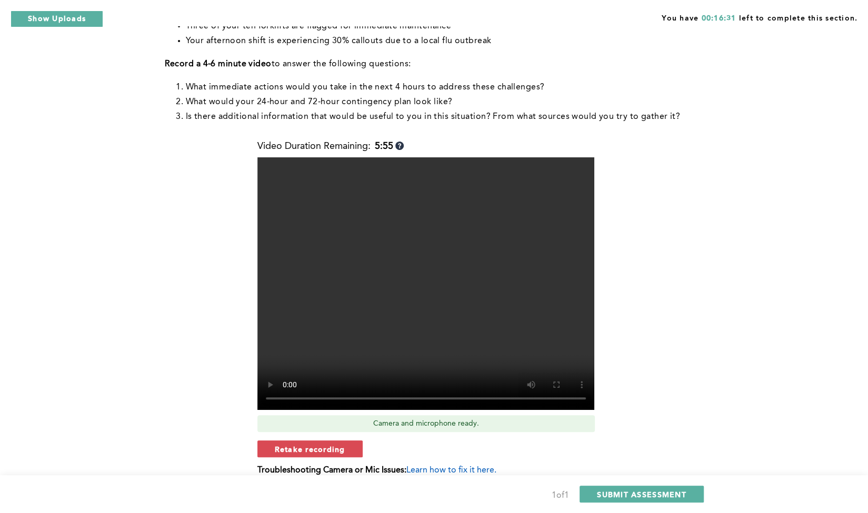
click at [311, 444] on span "Retake recording" at bounding box center [310, 449] width 71 height 10
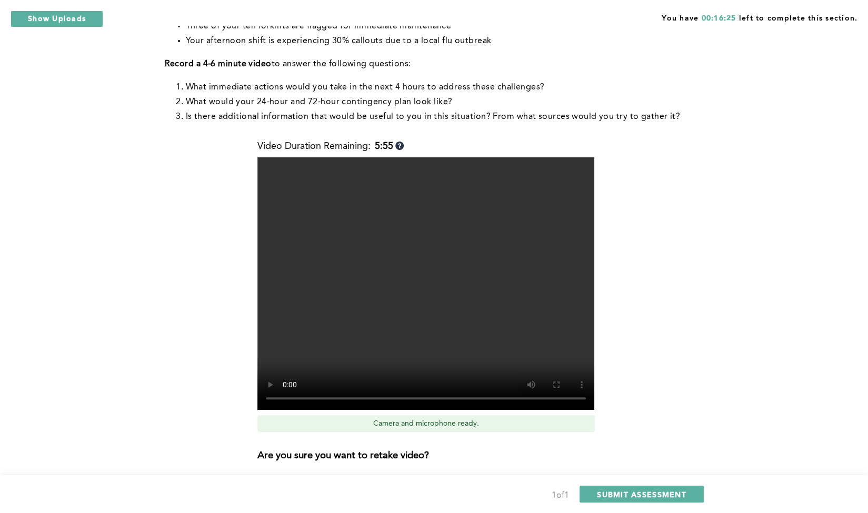
click at [478, 480] on span "Yes, retake video" at bounding box center [460, 485] width 71 height 10
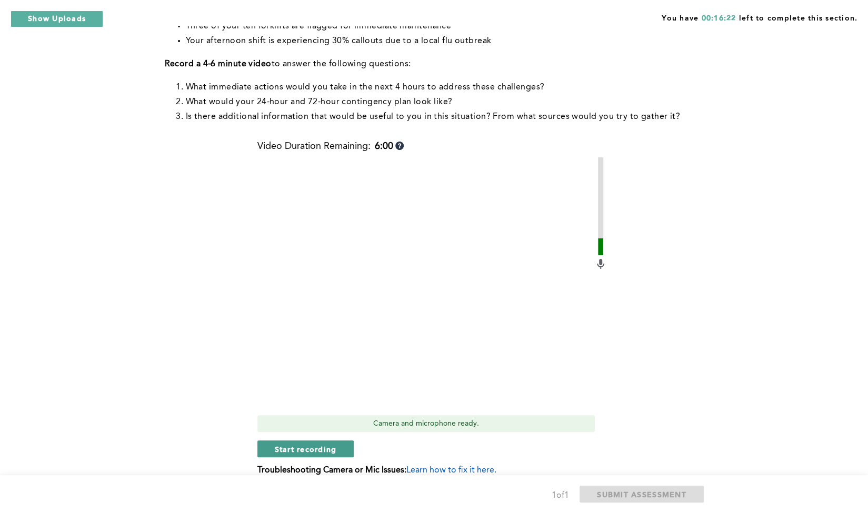
click at [284, 444] on span "Start recording" at bounding box center [306, 449] width 62 height 10
click at [325, 444] on span "Stop recording" at bounding box center [306, 449] width 62 height 10
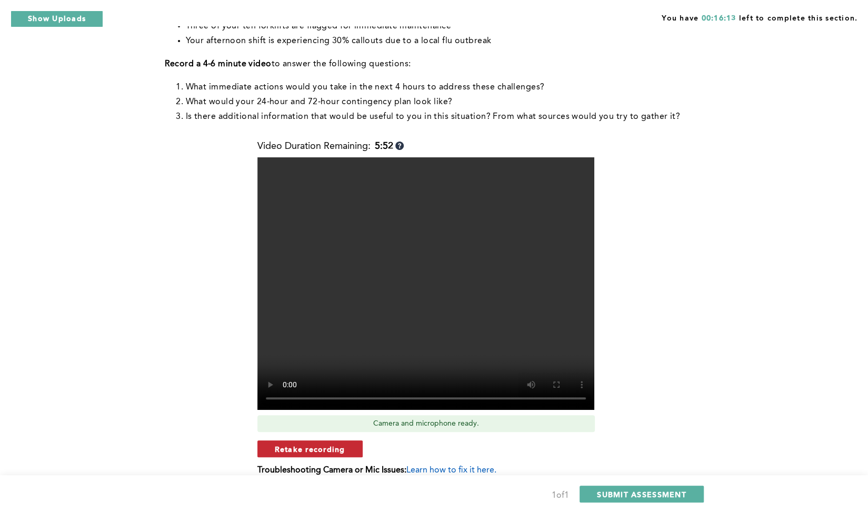
click at [314, 444] on span "Retake recording" at bounding box center [310, 449] width 71 height 10
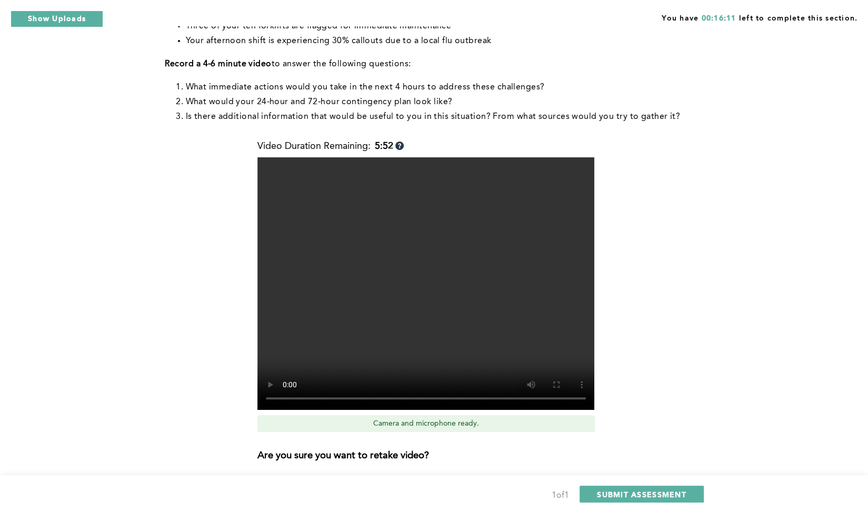
click at [457, 480] on span "Yes, retake video" at bounding box center [460, 485] width 71 height 10
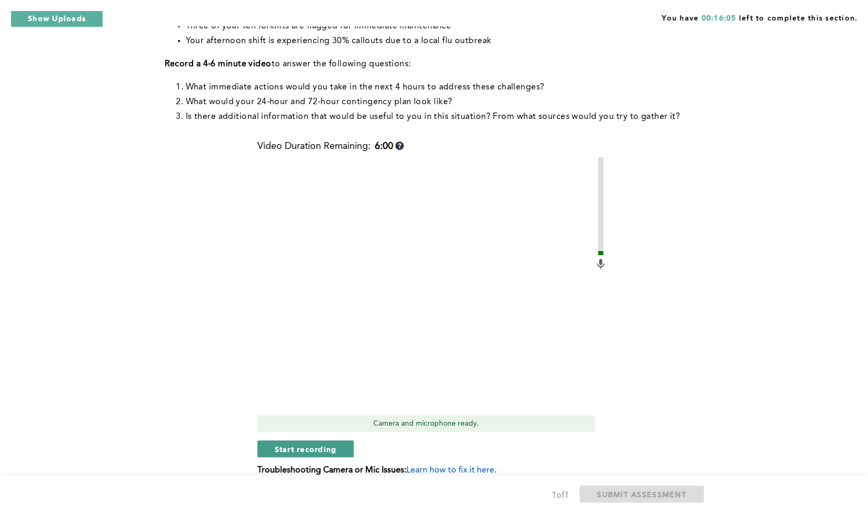
click at [312, 444] on span "Start recording" at bounding box center [306, 449] width 62 height 10
click at [312, 444] on span "Stop recording" at bounding box center [306, 449] width 62 height 10
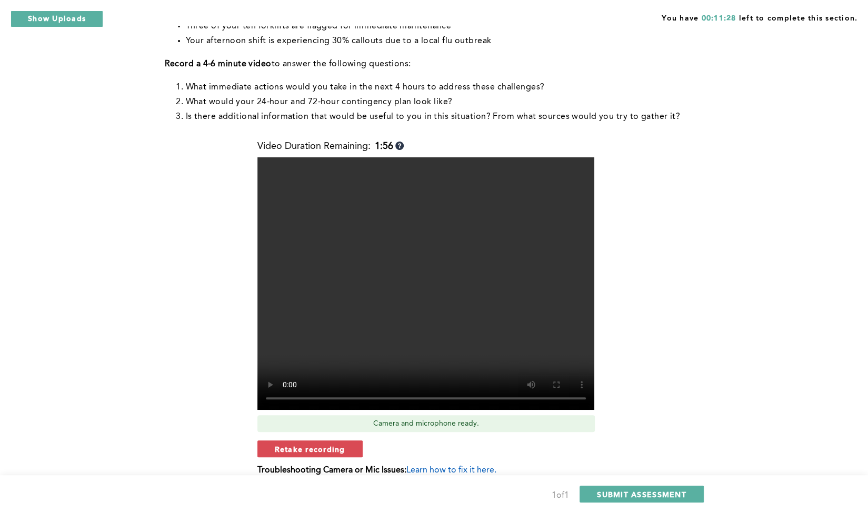
click at [312, 444] on span "Retake recording" at bounding box center [310, 449] width 71 height 10
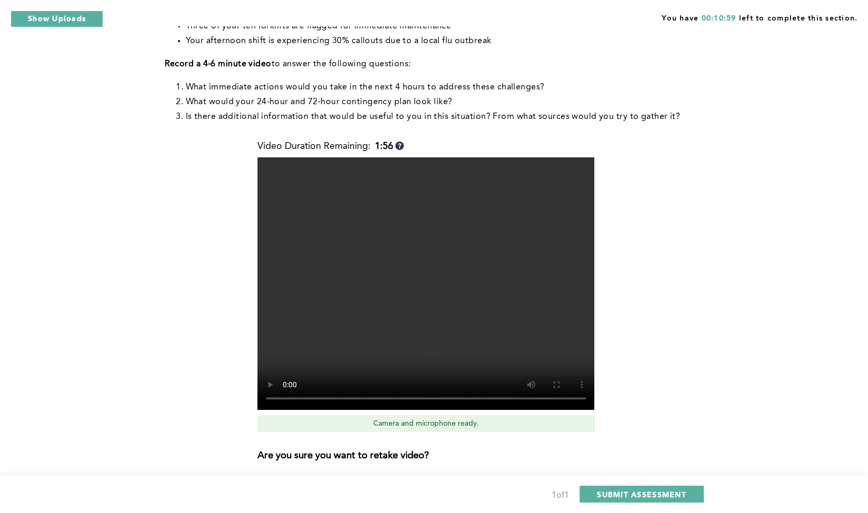
click at [444, 480] on span "Yes, retake video" at bounding box center [460, 485] width 71 height 10
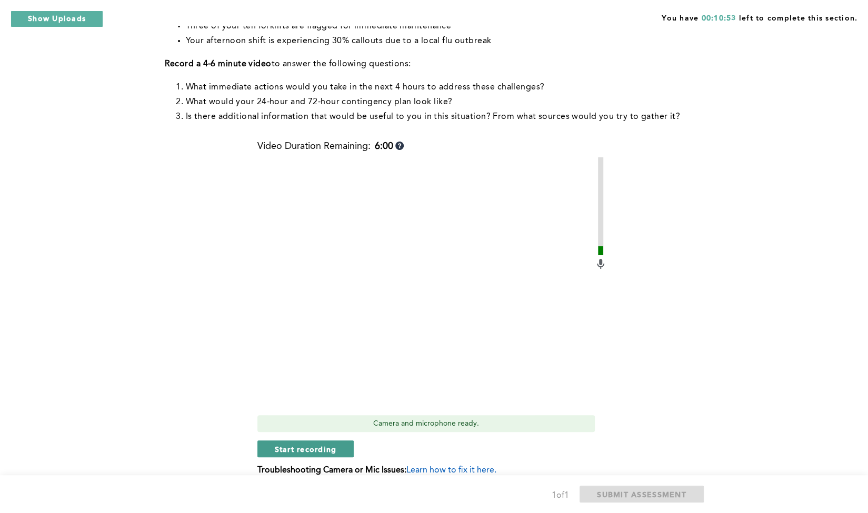
click at [335, 444] on span "Start recording" at bounding box center [306, 449] width 62 height 10
click at [335, 441] on button "Stop recording" at bounding box center [306, 449] width 96 height 17
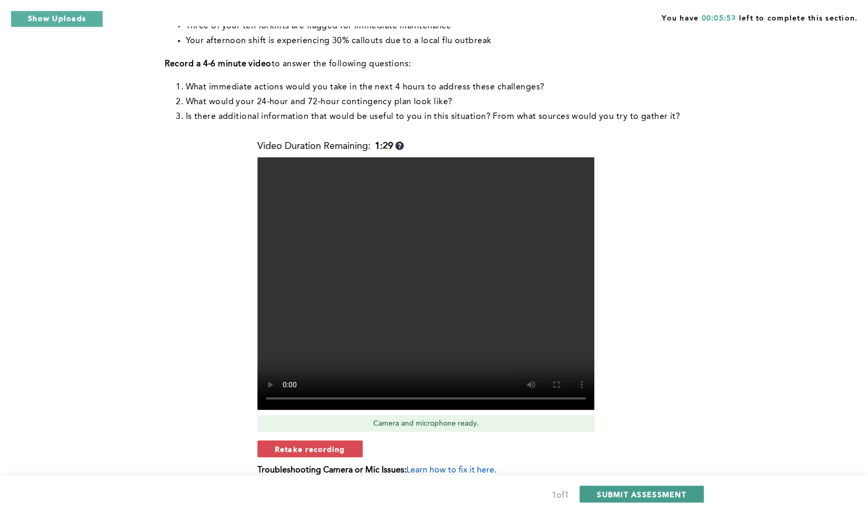
click at [684, 490] on span "SUBMIT ASSESSMENT" at bounding box center [641, 495] width 89 height 10
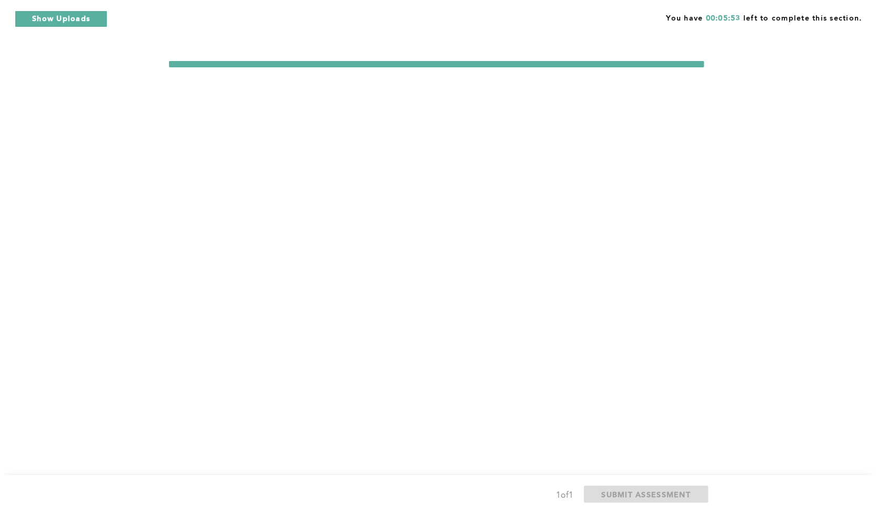
scroll to position [0, 0]
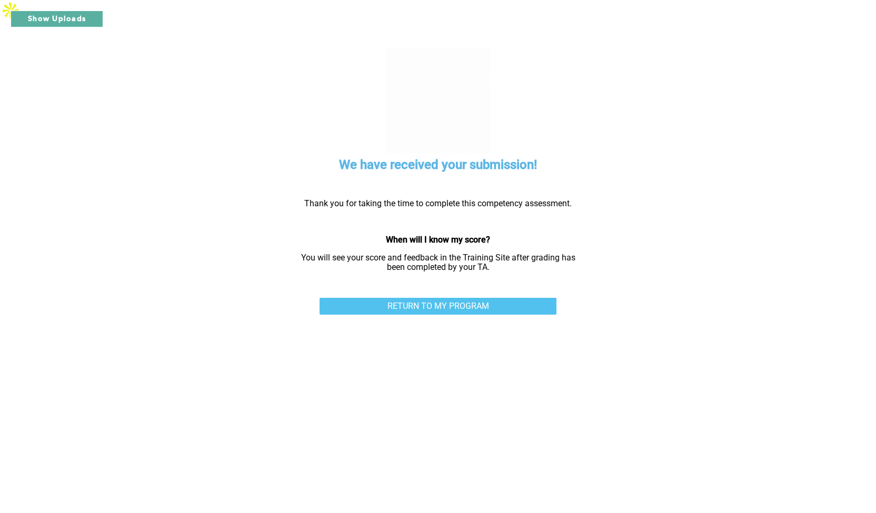
click at [463, 298] on link "RETURN TO MY PROGRAM" at bounding box center [438, 306] width 237 height 17
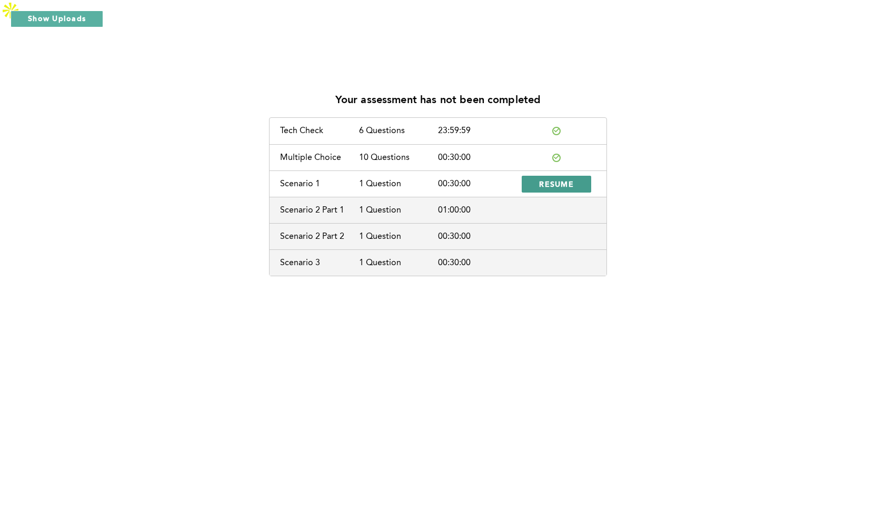
click at [553, 176] on button "RESUME" at bounding box center [557, 184] width 70 height 17
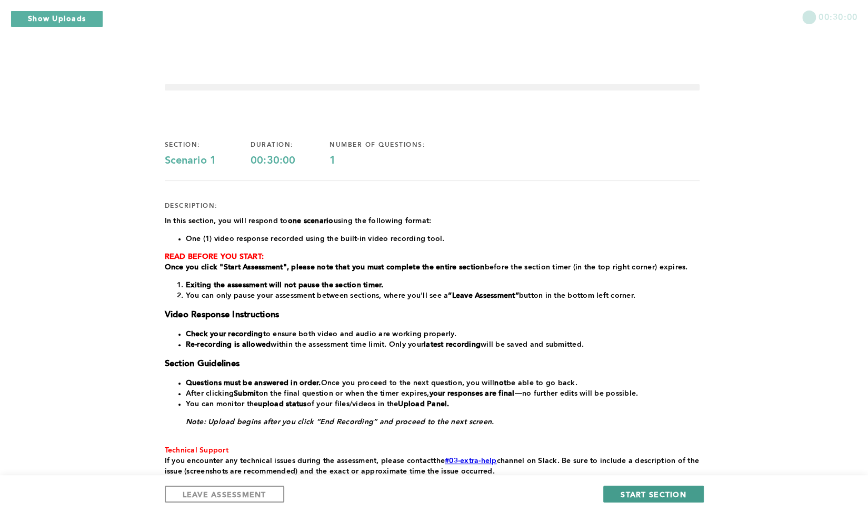
click at [630, 490] on span "START SECTION" at bounding box center [653, 495] width 65 height 10
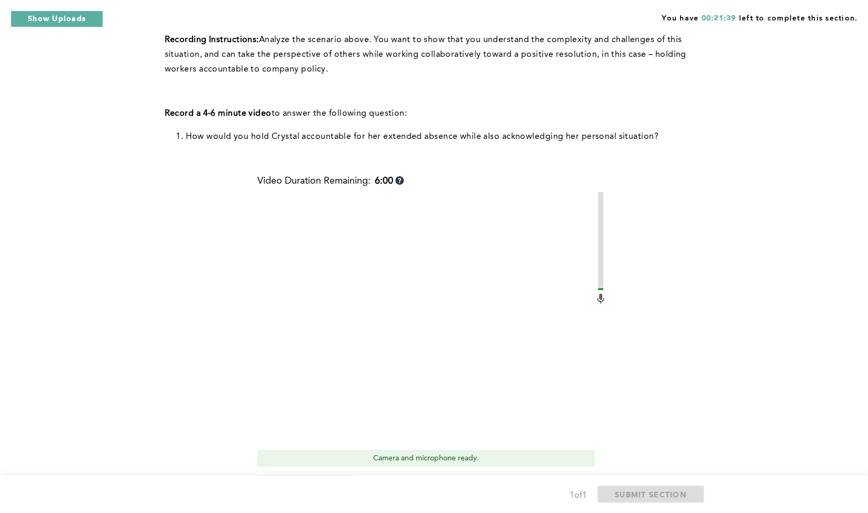
scroll to position [274, 0]
click at [718, 34] on div "You have 00:20:48 left to complete this section. Q1 Context: After the beginnin…" at bounding box center [434, 171] width 868 height 845
click at [273, 474] on button "Start recording" at bounding box center [306, 482] width 97 height 17
click at [273, 474] on button "Stop recording" at bounding box center [306, 482] width 96 height 17
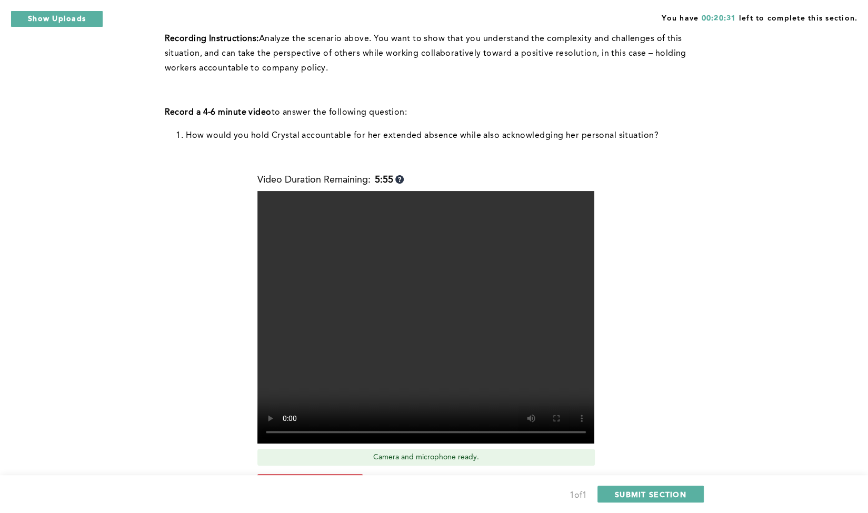
click at [273, 474] on button "Retake recording" at bounding box center [310, 482] width 105 height 17
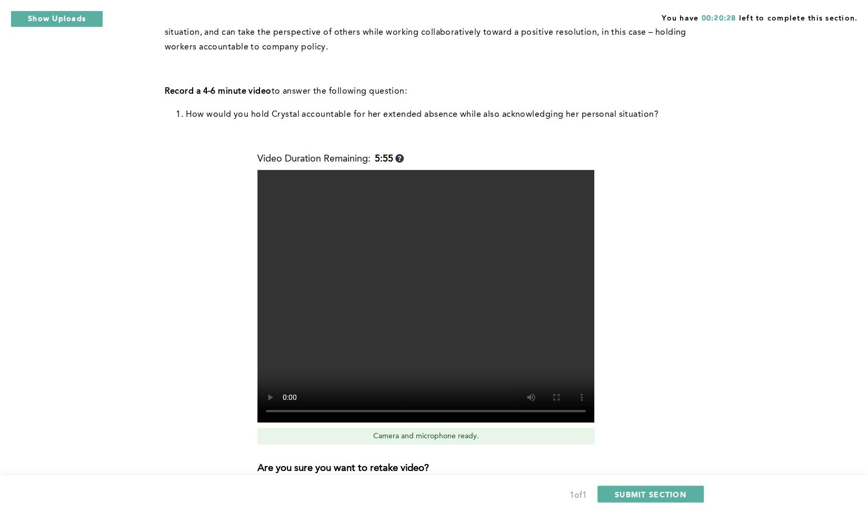
scroll to position [316, 0]
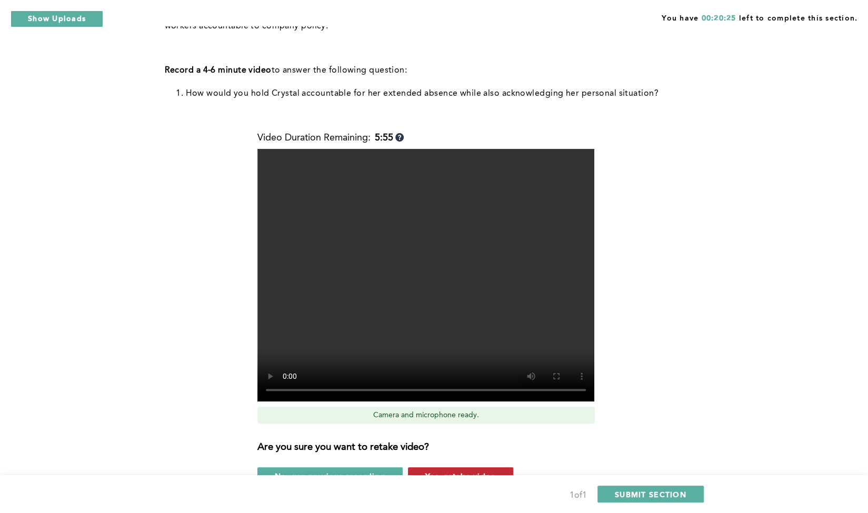
click at [499, 468] on button "Yes, retake video" at bounding box center [460, 476] width 105 height 17
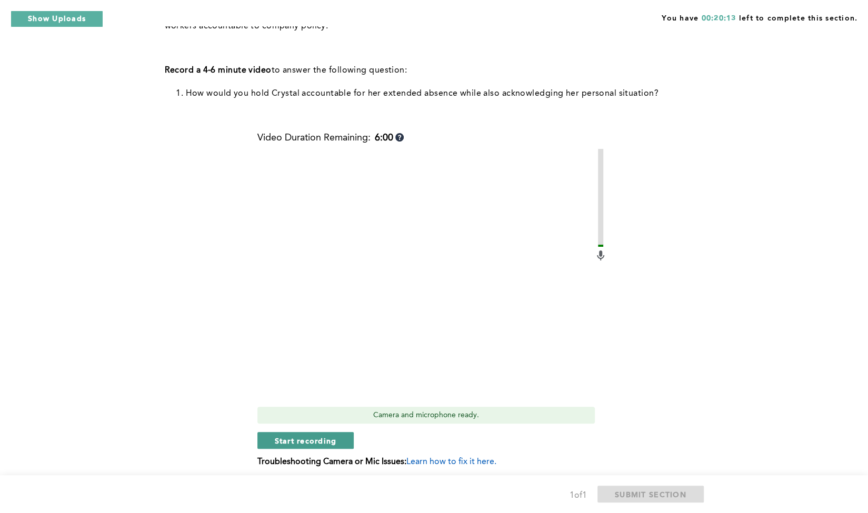
click at [311, 436] on span "Start recording" at bounding box center [306, 441] width 62 height 10
click at [311, 436] on span "Stop recording" at bounding box center [306, 441] width 62 height 10
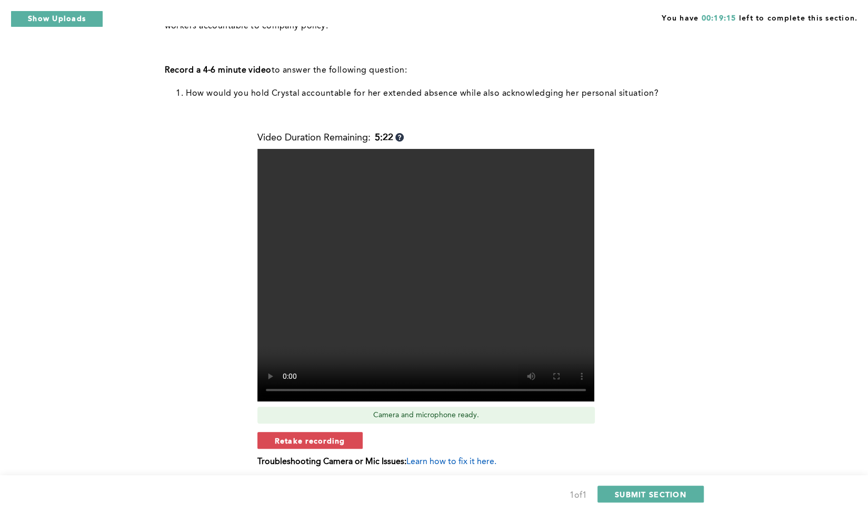
click at [311, 436] on span "Retake recording" at bounding box center [310, 441] width 71 height 10
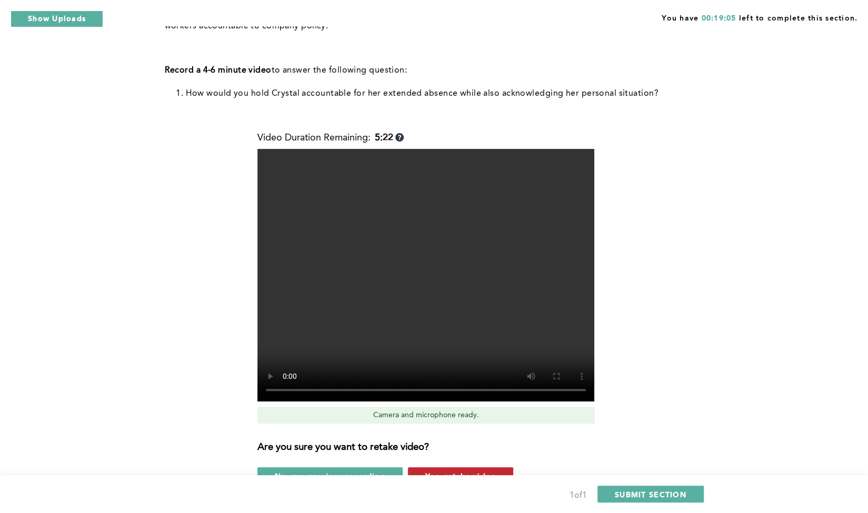
click at [451, 468] on button "Yes, retake video" at bounding box center [460, 476] width 105 height 17
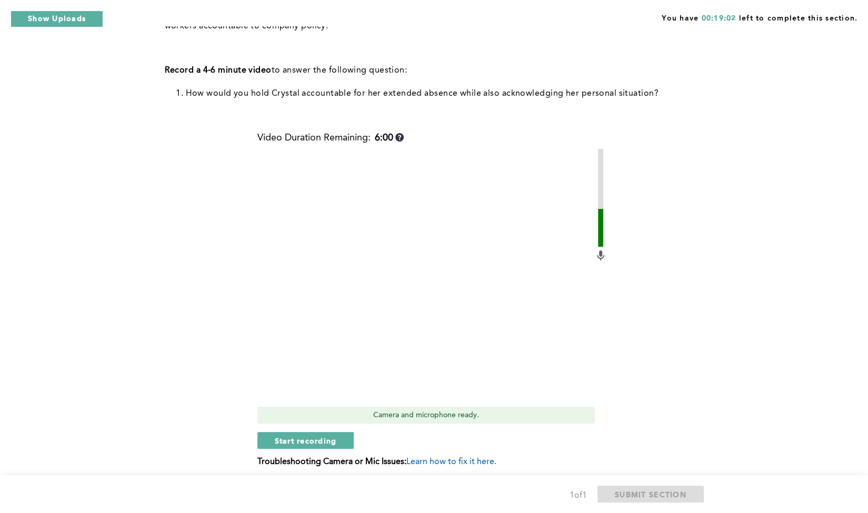
click at [682, 48] on p at bounding box center [432, 55] width 535 height 15
click at [316, 432] on button "Start recording" at bounding box center [306, 440] width 97 height 17
click at [304, 436] on span "Stop recording" at bounding box center [306, 441] width 62 height 10
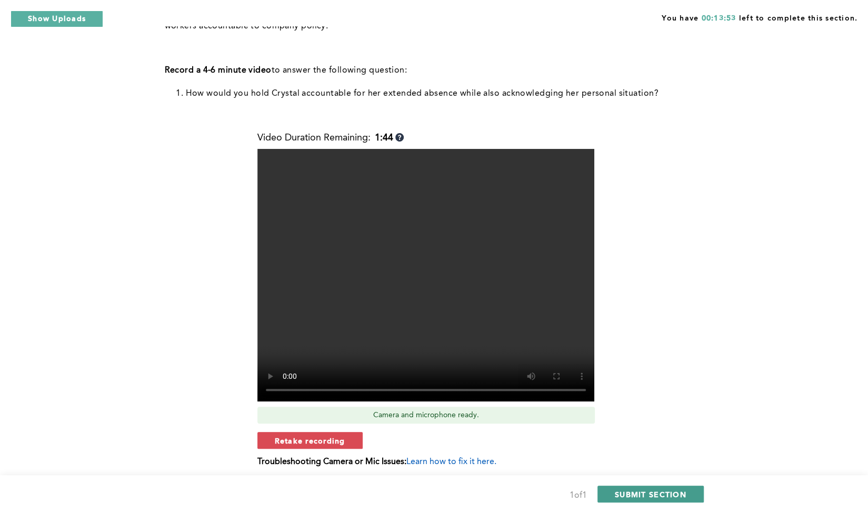
click at [650, 491] on span "SUBMIT SECTION" at bounding box center [651, 495] width 72 height 10
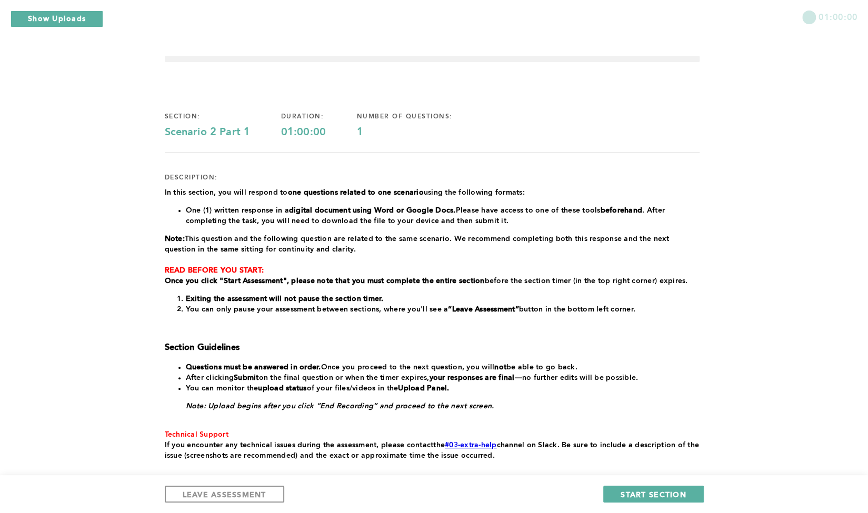
scroll to position [42, 0]
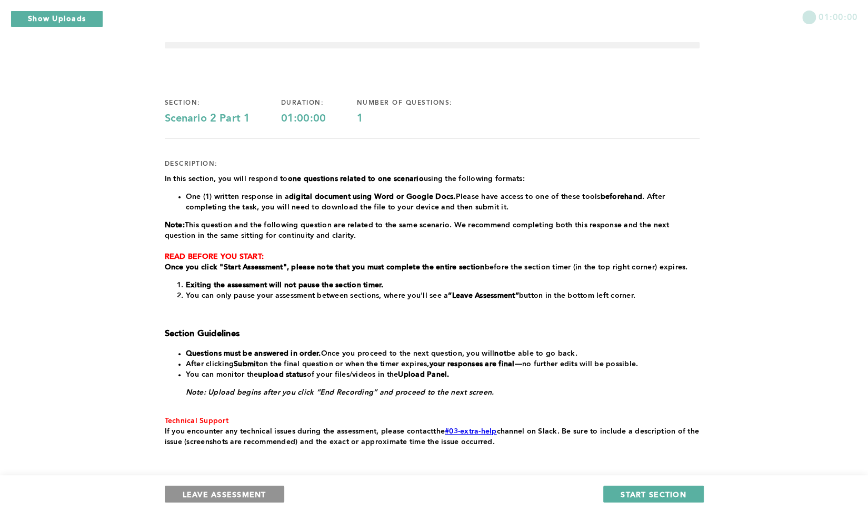
click at [201, 489] on button "LEAVE ASSESSMENT" at bounding box center [225, 494] width 120 height 17
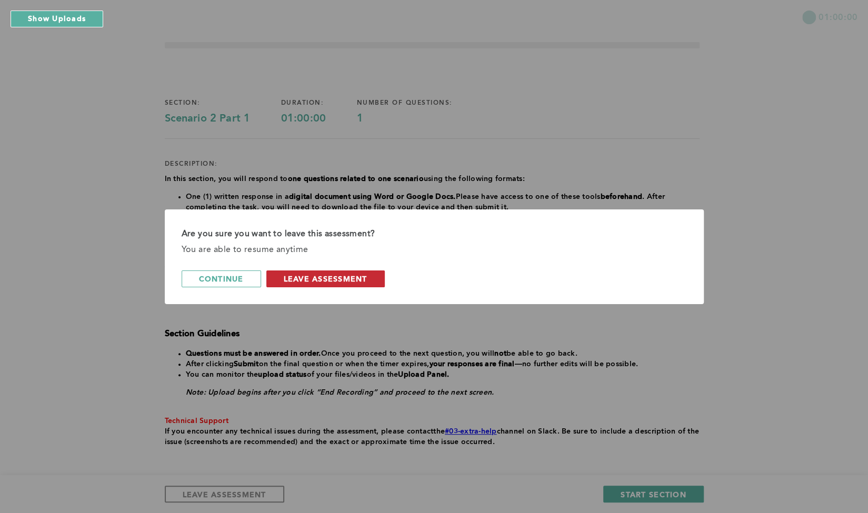
click at [297, 278] on span "leave assessment" at bounding box center [326, 279] width 84 height 10
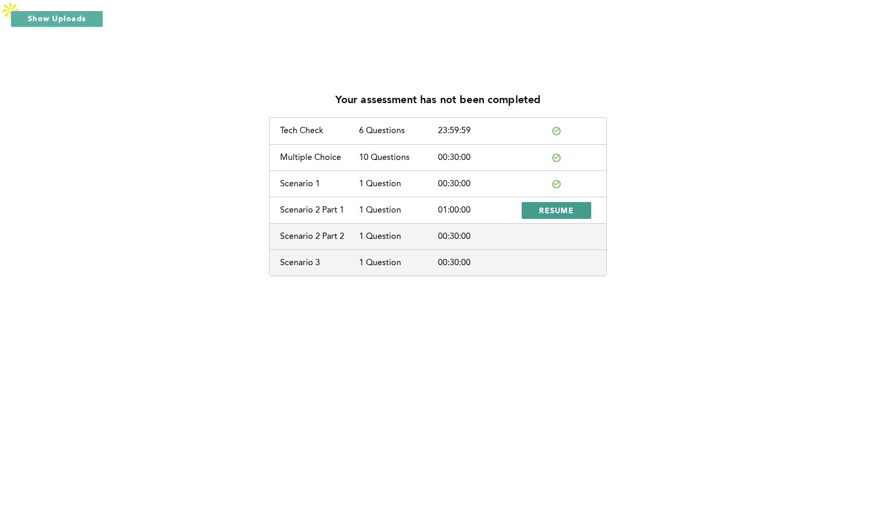
click at [556, 202] on button "RESUME" at bounding box center [557, 210] width 70 height 17
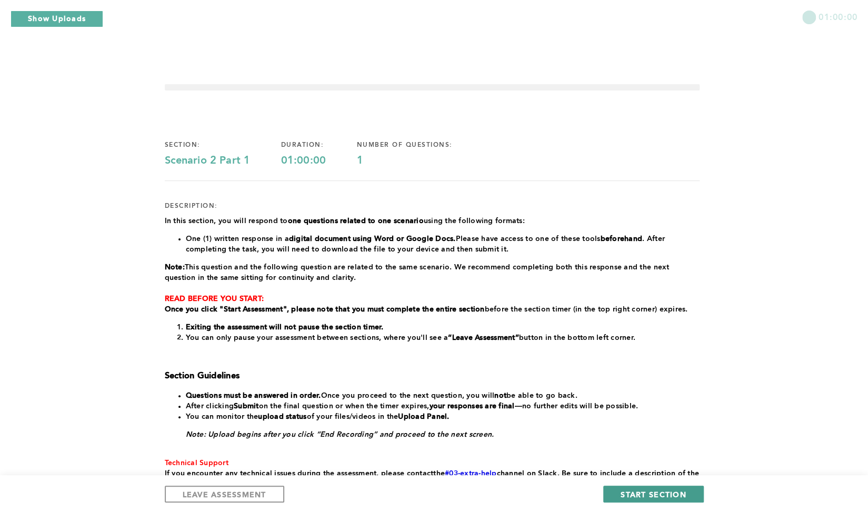
click at [626, 499] on span "START SECTION" at bounding box center [653, 495] width 65 height 10
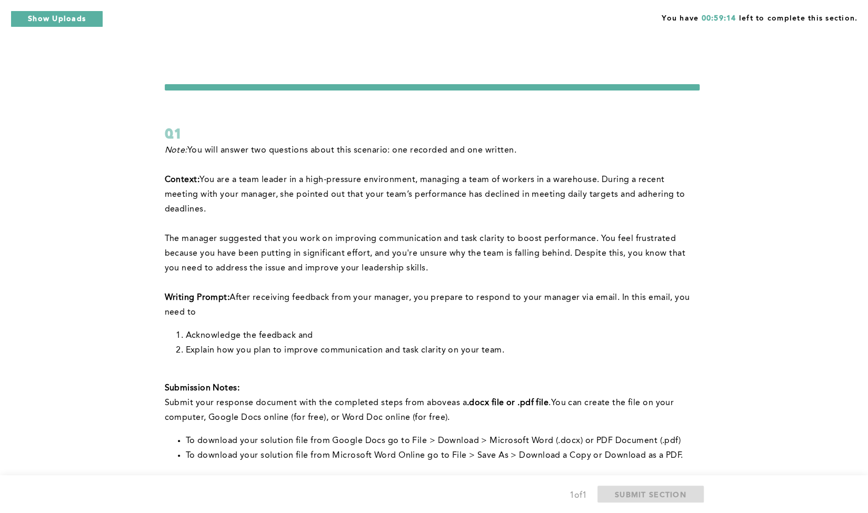
click at [719, 277] on div "You have 00:59:14 left to complete this section. Q1 Note: You will answer two q…" at bounding box center [434, 357] width 868 height 668
click at [45, 132] on div "You have 00:36:37 left to complete this section. Q1 Note: You will answer two q…" at bounding box center [434, 357] width 868 height 668
click at [88, 318] on div "You have 00:34:37 left to complete this section. Q1 Note: You will answer two q…" at bounding box center [434, 357] width 868 height 668
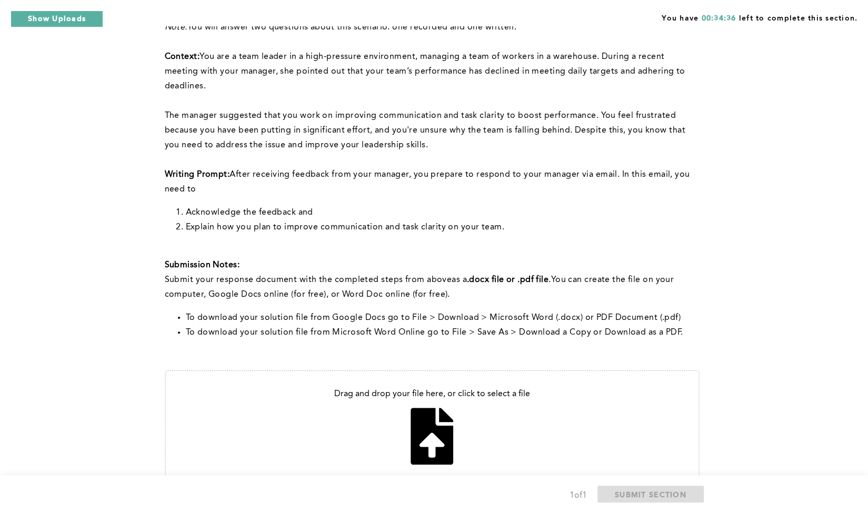
scroll to position [155, 0]
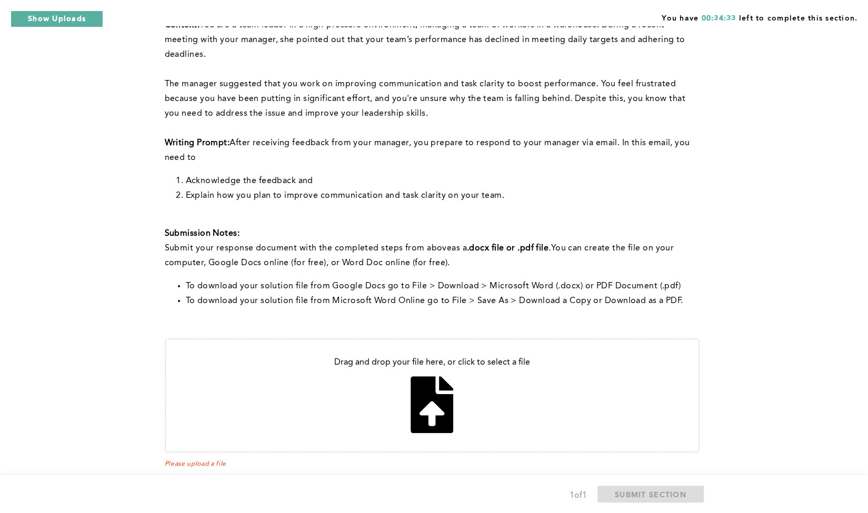
click at [429, 378] on input "file" at bounding box center [432, 396] width 533 height 112
type input "C:\fakepath\Email to manager.docx"
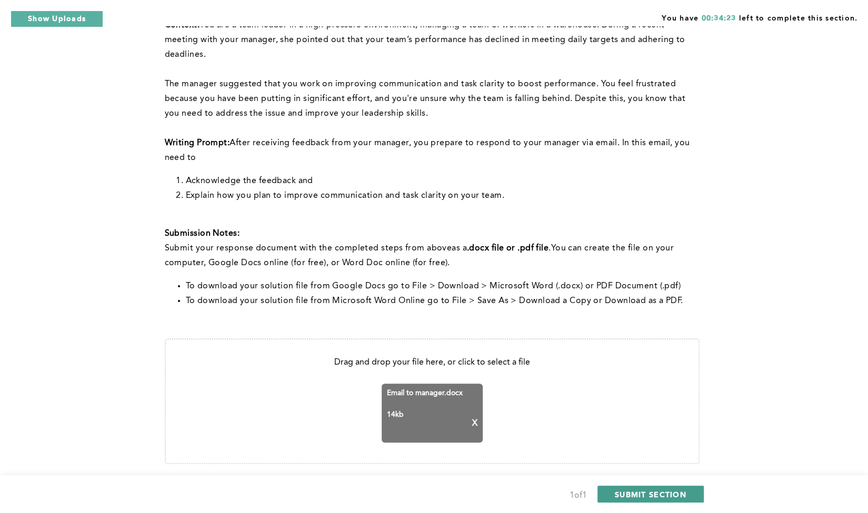
click at [627, 494] on span "SUBMIT SECTION" at bounding box center [651, 495] width 72 height 10
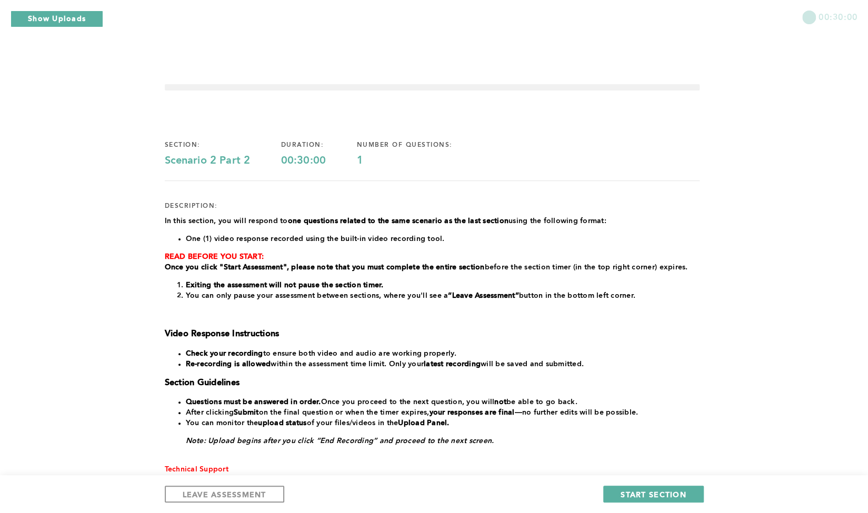
click at [781, 266] on div "00:30:00 section: Scenario 2 Part 2 duration: 00:30:00 number of questions: 1 d…" at bounding box center [434, 316] width 868 height 587
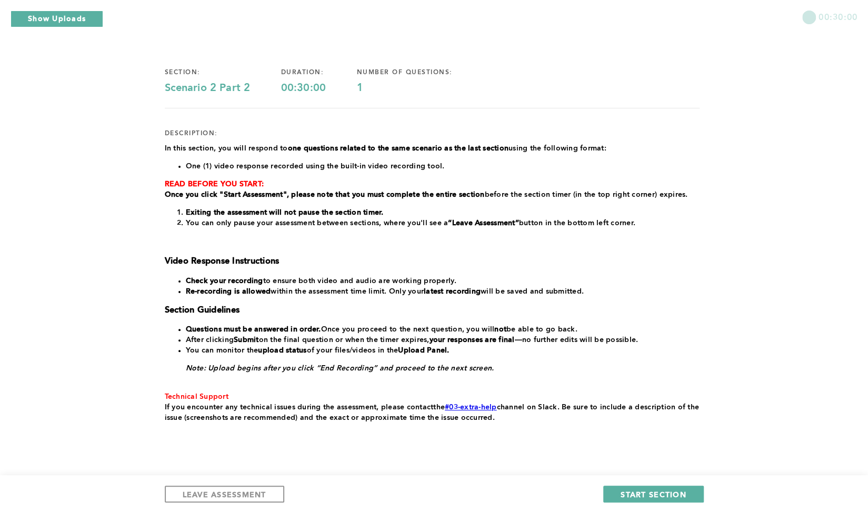
scroll to position [73, 0]
click at [233, 489] on button "LEAVE ASSESSMENT" at bounding box center [225, 494] width 120 height 17
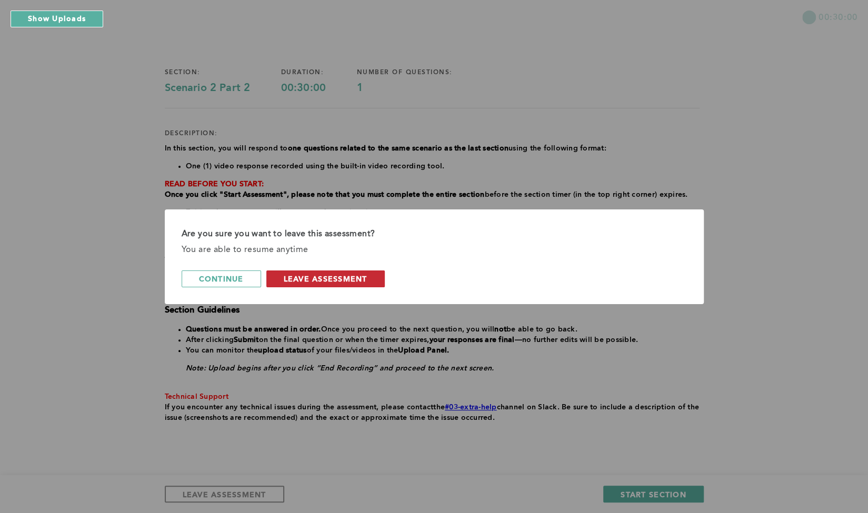
click at [297, 272] on button "leave assessment" at bounding box center [325, 279] width 118 height 17
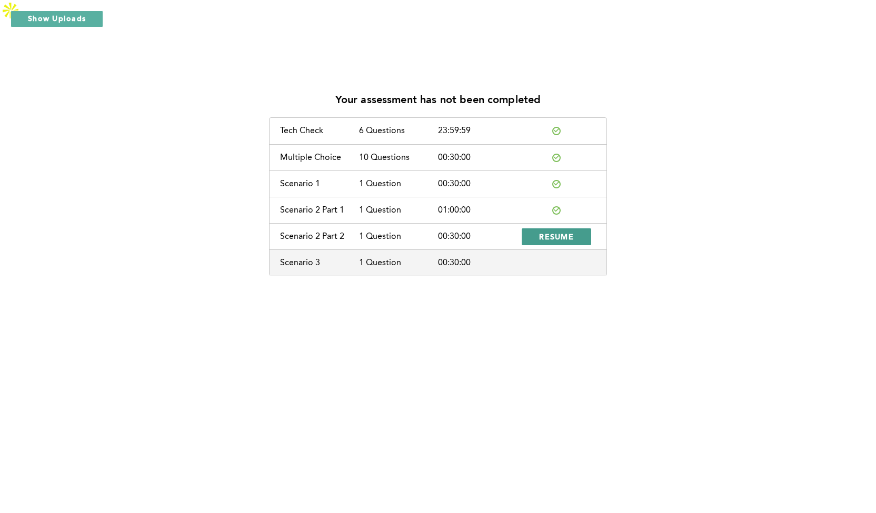
click at [531, 229] on button "RESUME" at bounding box center [557, 237] width 70 height 17
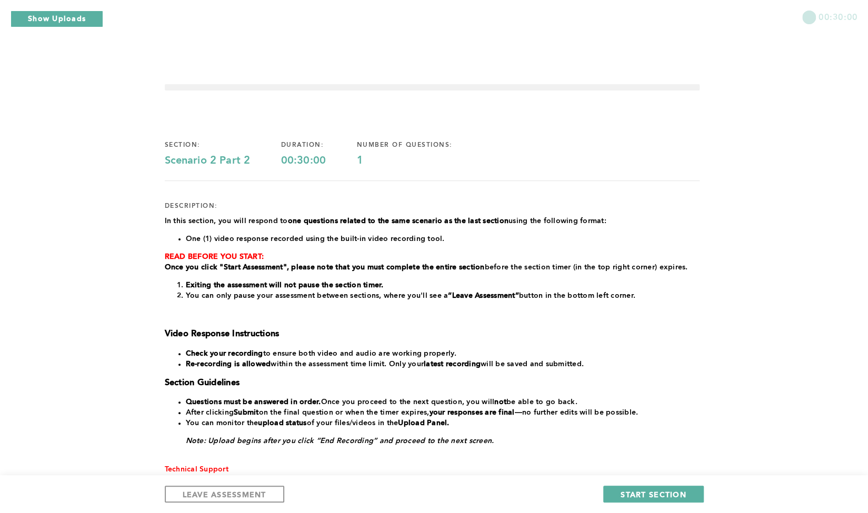
click at [66, 276] on div "00:30:00 section: Scenario 2 Part 2 duration: 00:30:00 number of questions: 1 d…" at bounding box center [434, 316] width 868 height 587
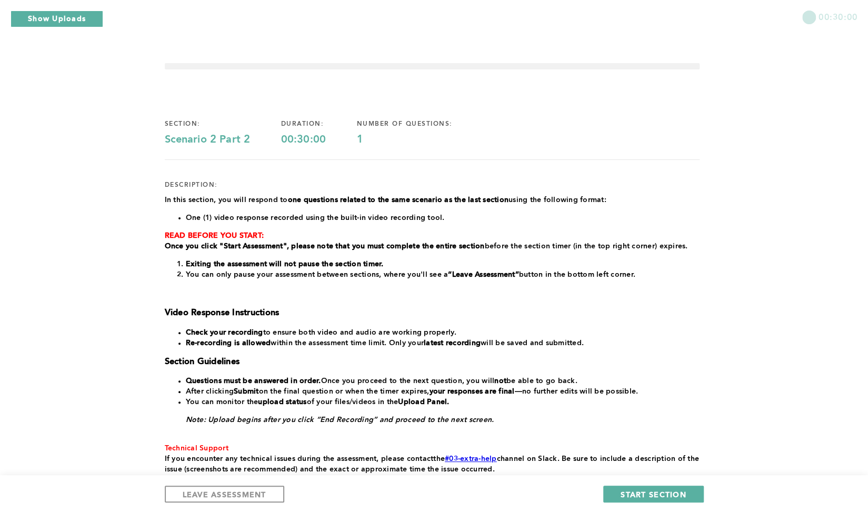
scroll to position [73, 0]
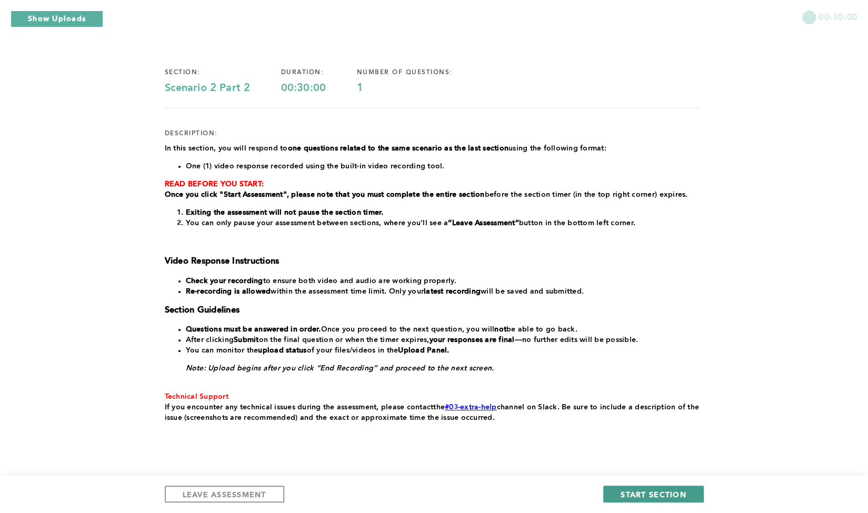
click at [620, 487] on button "START SECTION" at bounding box center [653, 494] width 100 height 17
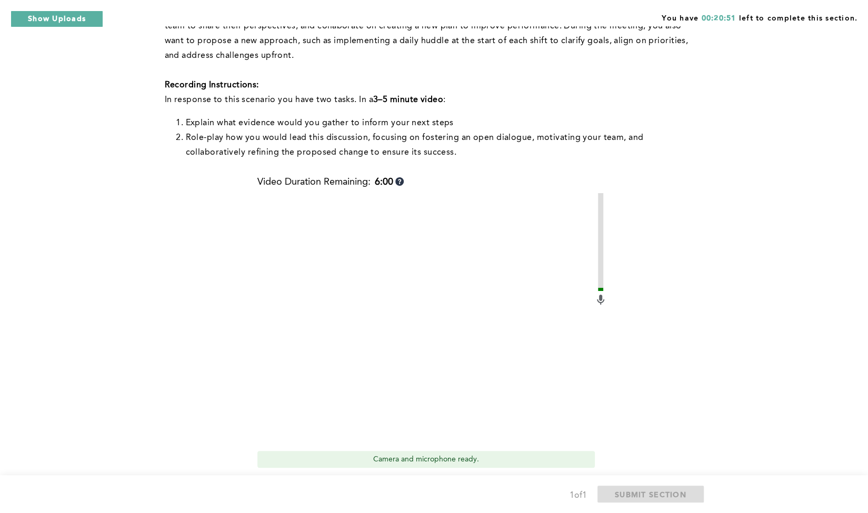
scroll to position [359, 0]
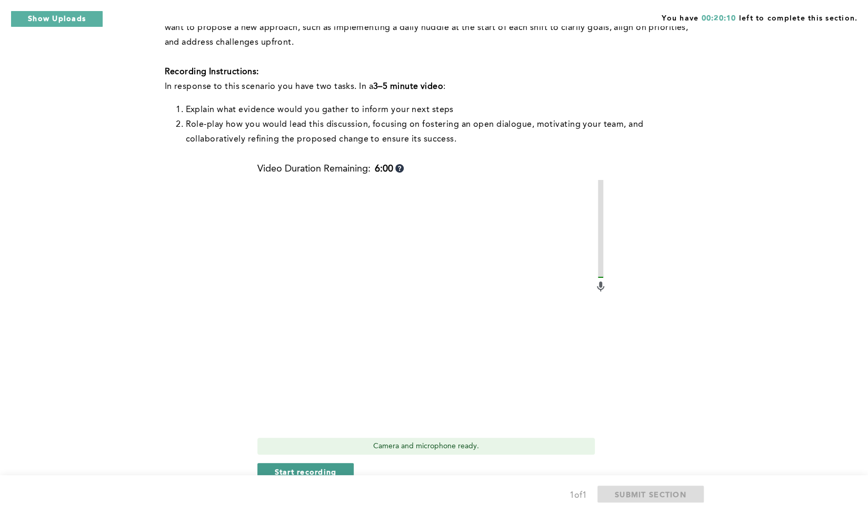
click at [280, 467] on span "Start recording" at bounding box center [306, 472] width 62 height 10
drag, startPoint x: 279, startPoint y: 452, endPoint x: 276, endPoint y: 446, distance: 7.1
click at [276, 467] on span "Stop recording" at bounding box center [306, 472] width 62 height 10
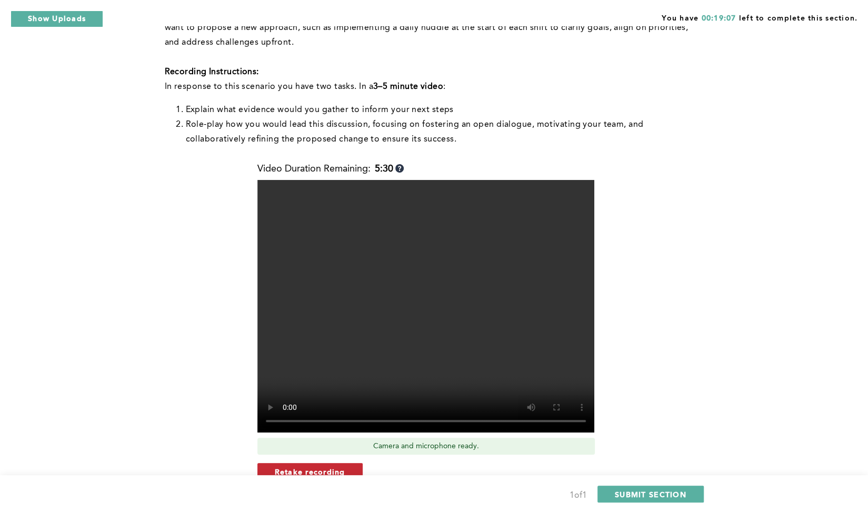
click at [275, 467] on span "Retake recording" at bounding box center [310, 472] width 71 height 10
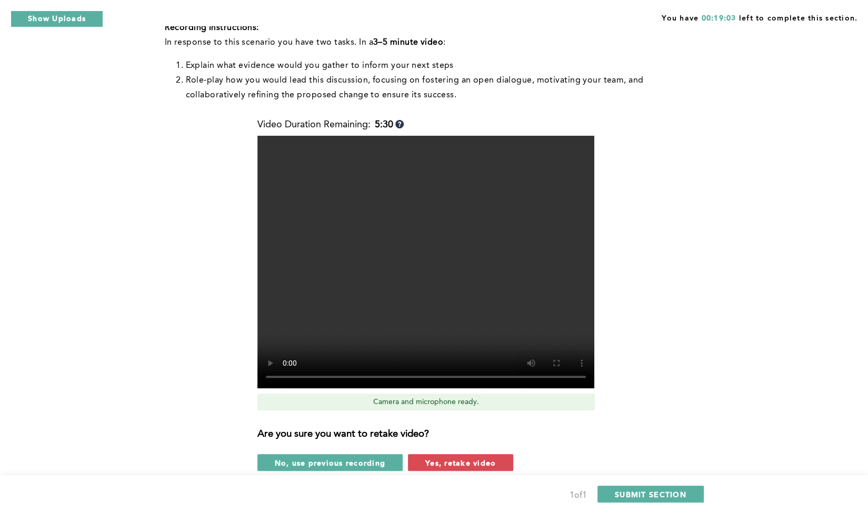
scroll to position [422, 0]
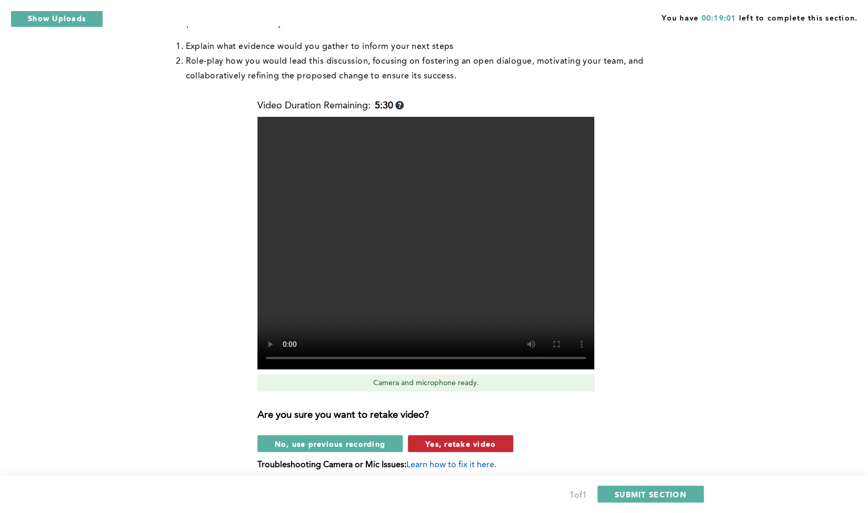
click at [454, 439] on span "Yes, retake video" at bounding box center [460, 444] width 71 height 10
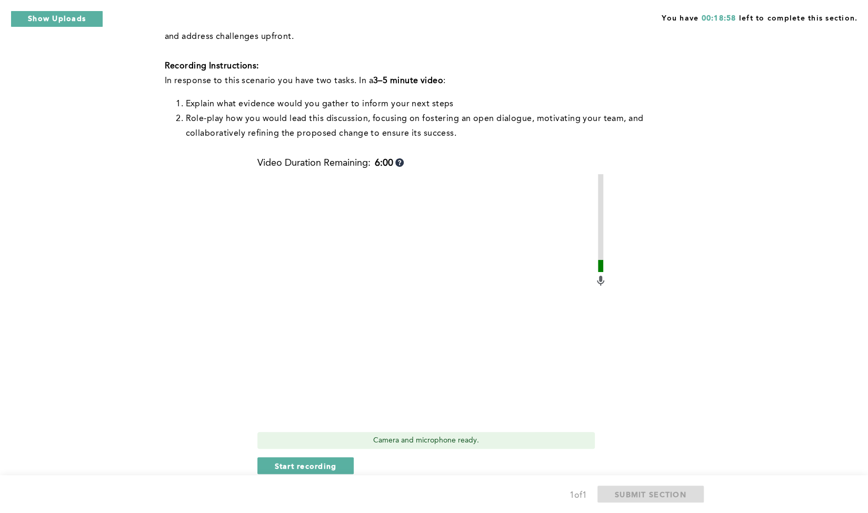
scroll to position [362, 0]
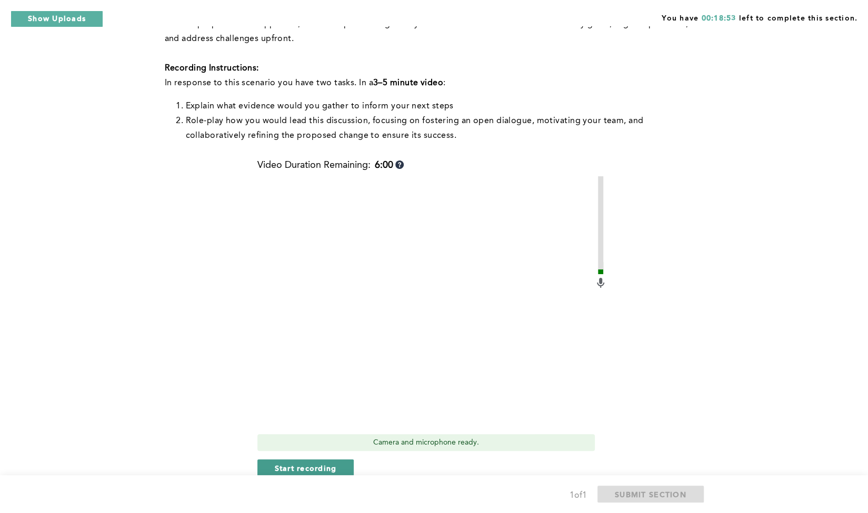
click at [294, 463] on span "Start recording" at bounding box center [306, 468] width 62 height 10
click at [293, 463] on span "Stop recording" at bounding box center [306, 468] width 62 height 10
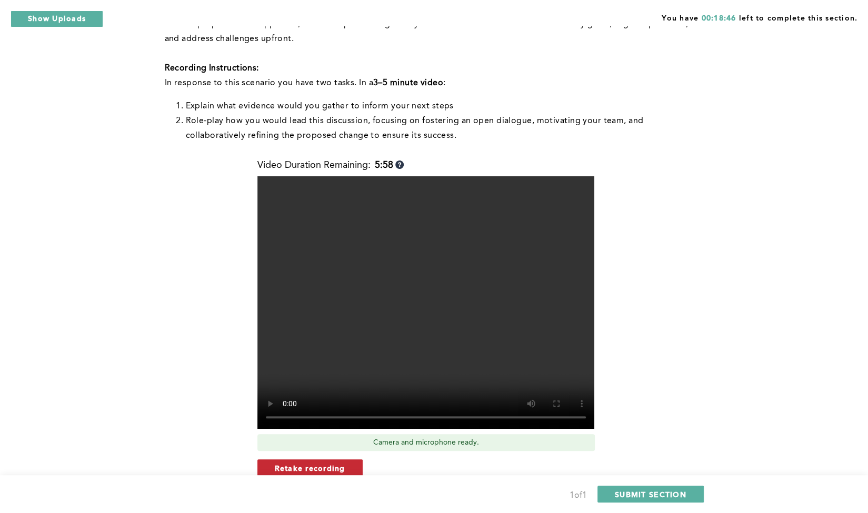
click at [338, 463] on span "Retake recording" at bounding box center [310, 468] width 71 height 10
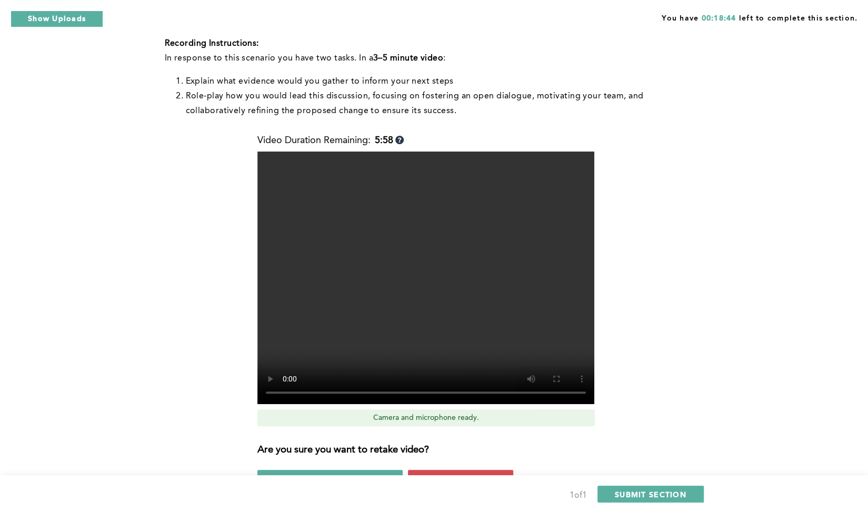
scroll to position [404, 0]
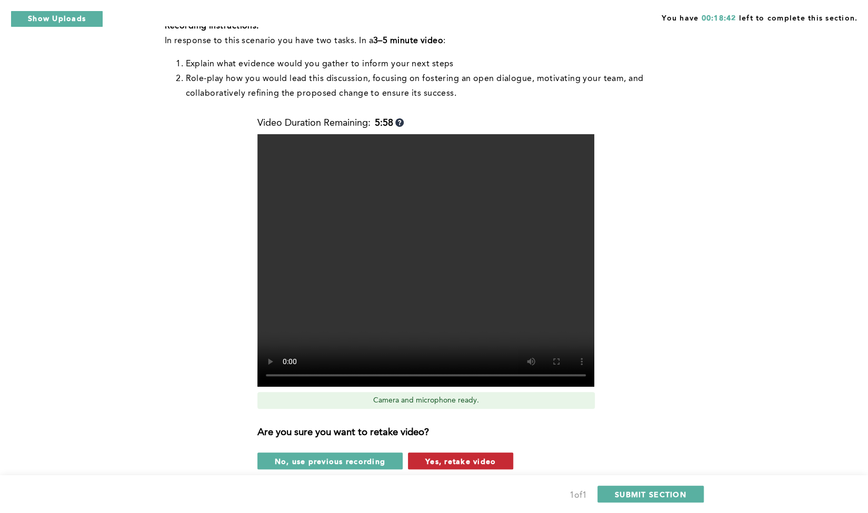
click at [479, 453] on button "Yes, retake video" at bounding box center [460, 461] width 105 height 17
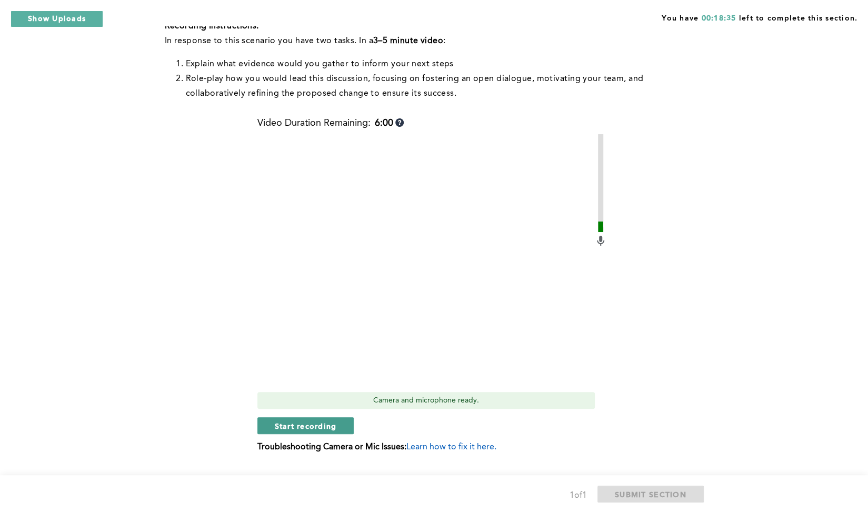
click at [344, 418] on button "Start recording" at bounding box center [306, 426] width 97 height 17
click at [278, 421] on span "Stop recording" at bounding box center [306, 426] width 62 height 10
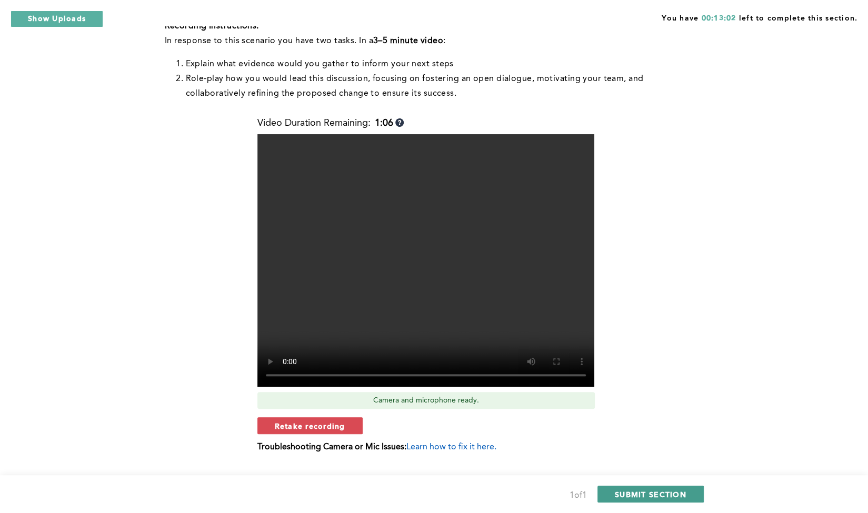
click at [661, 486] on button "SUBMIT SECTION" at bounding box center [651, 494] width 106 height 17
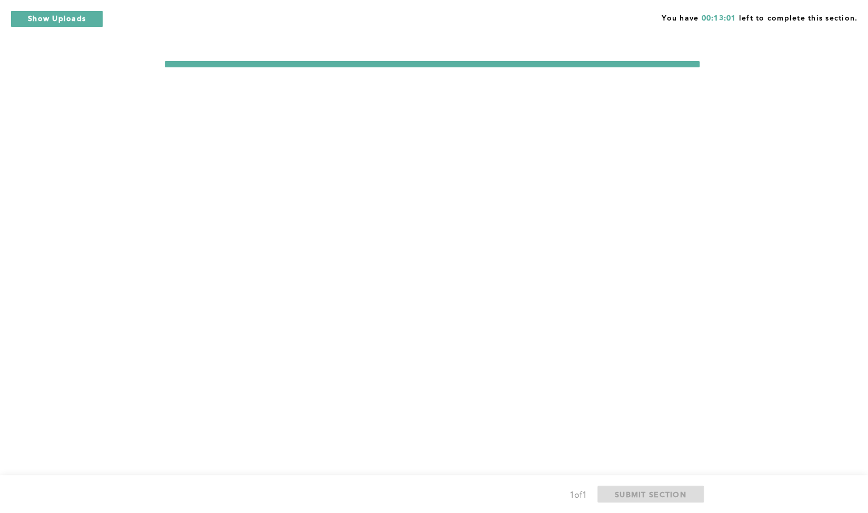
scroll to position [0, 0]
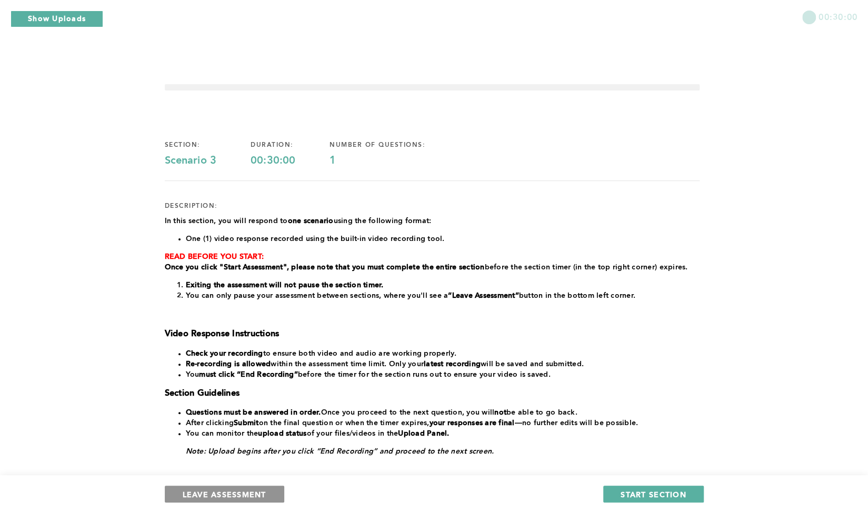
click at [235, 489] on button "LEAVE ASSESSMENT" at bounding box center [225, 494] width 120 height 17
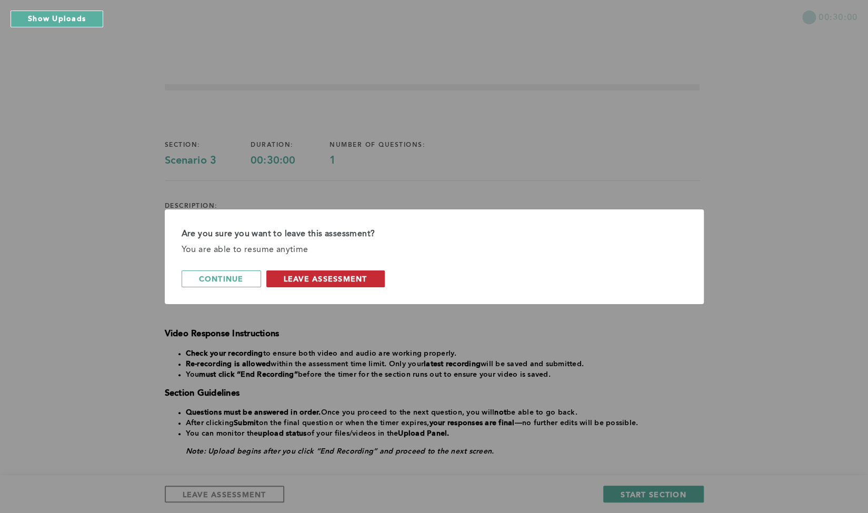
click at [353, 279] on span "leave assessment" at bounding box center [326, 279] width 84 height 10
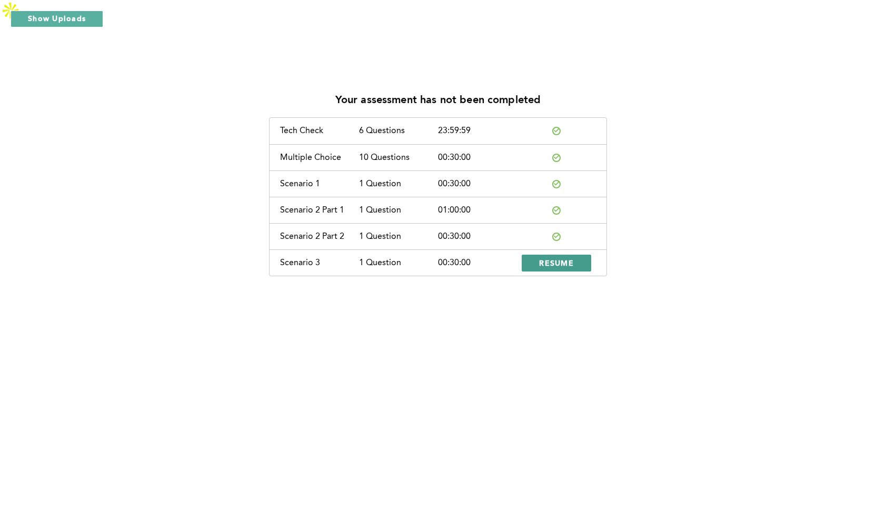
click at [553, 258] on span "RESUME" at bounding box center [556, 263] width 35 height 10
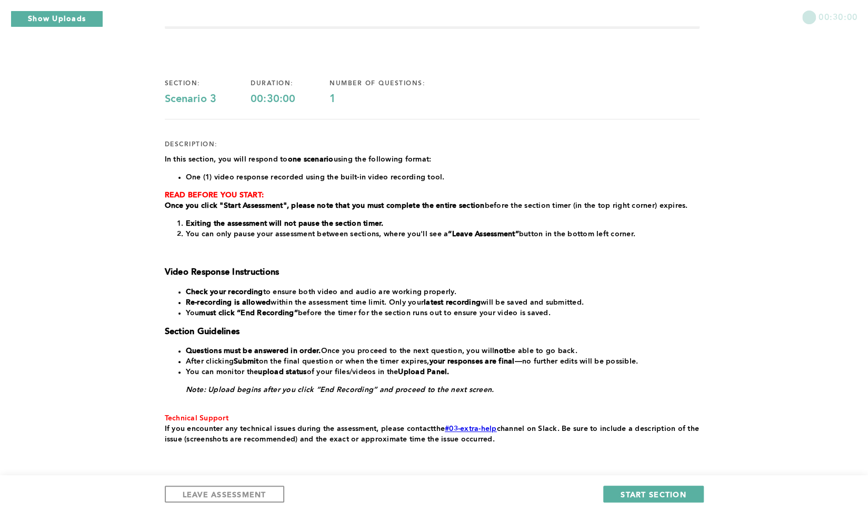
scroll to position [63, 0]
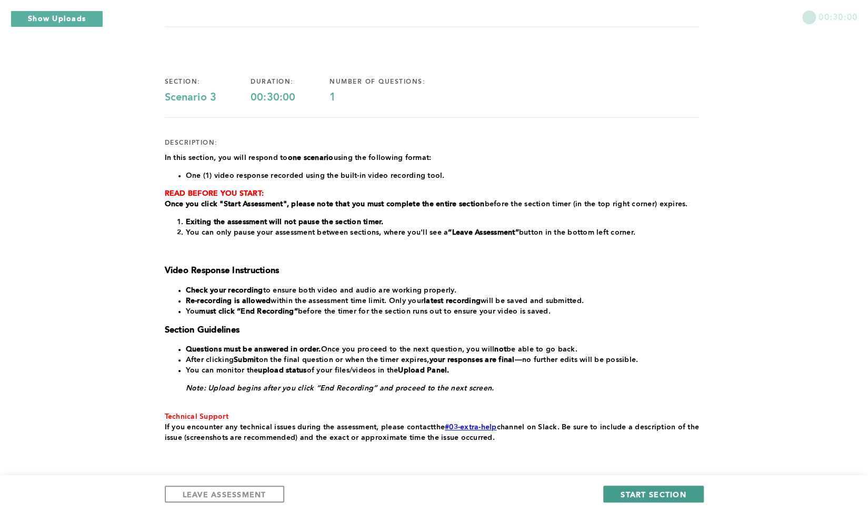
click at [635, 494] on span "START SECTION" at bounding box center [653, 495] width 65 height 10
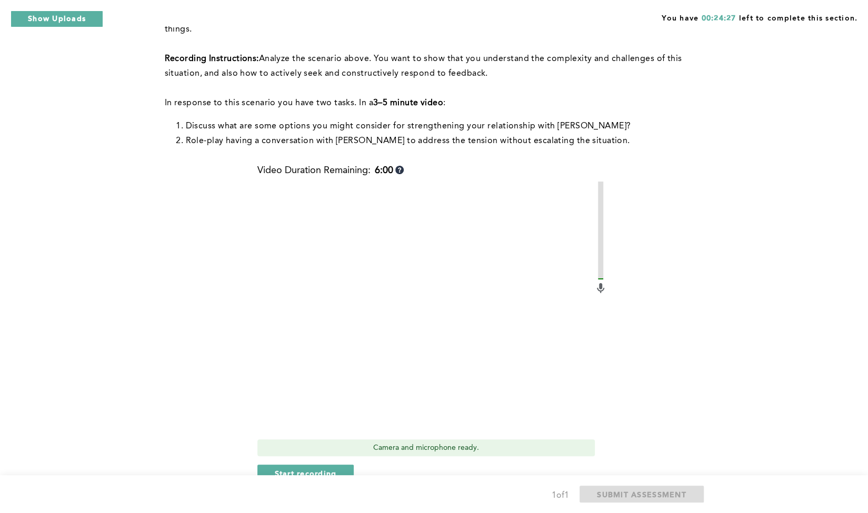
scroll to position [169, 0]
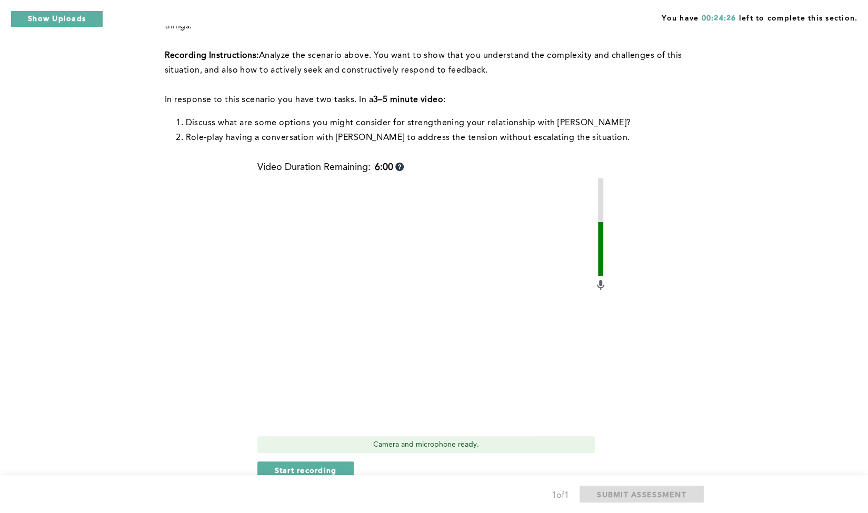
click at [370, 350] on video at bounding box center [426, 305] width 337 height 253
click at [329, 466] on span "Start recording" at bounding box center [306, 471] width 62 height 10
click at [293, 462] on button "Stop recording" at bounding box center [306, 470] width 96 height 17
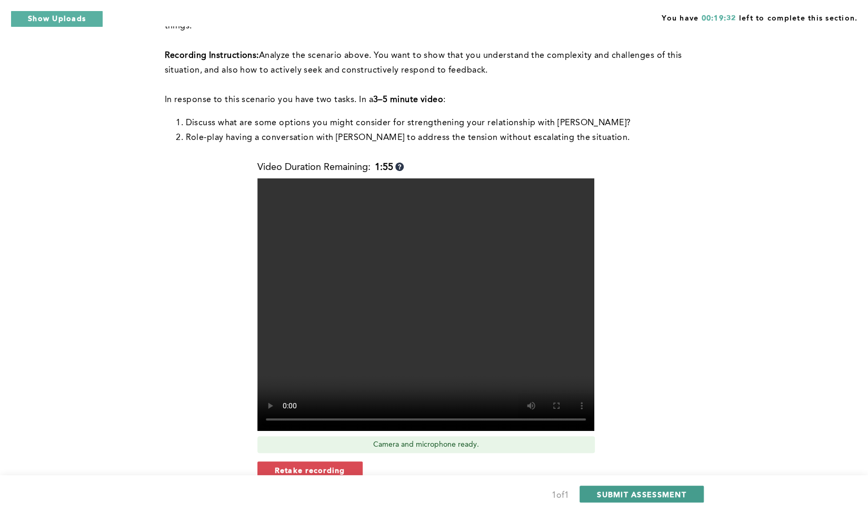
click at [639, 493] on span "SUBMIT ASSESSMENT" at bounding box center [641, 495] width 89 height 10
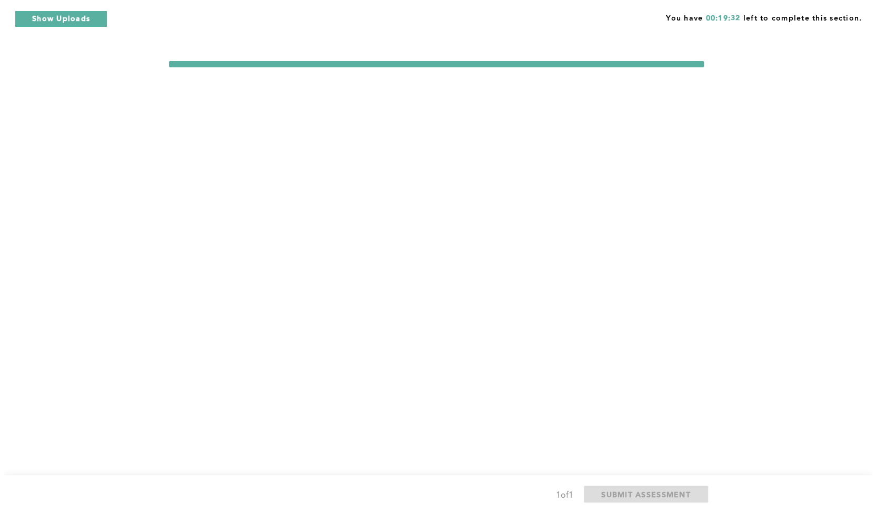
scroll to position [0, 0]
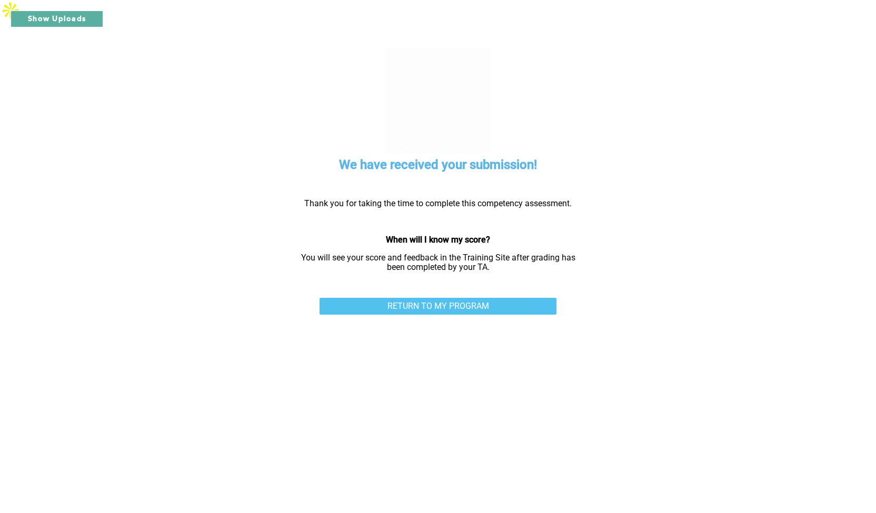
click at [480, 298] on link "RETURN TO MY PROGRAM" at bounding box center [438, 306] width 237 height 17
